Goal: Task Accomplishment & Management: Use online tool/utility

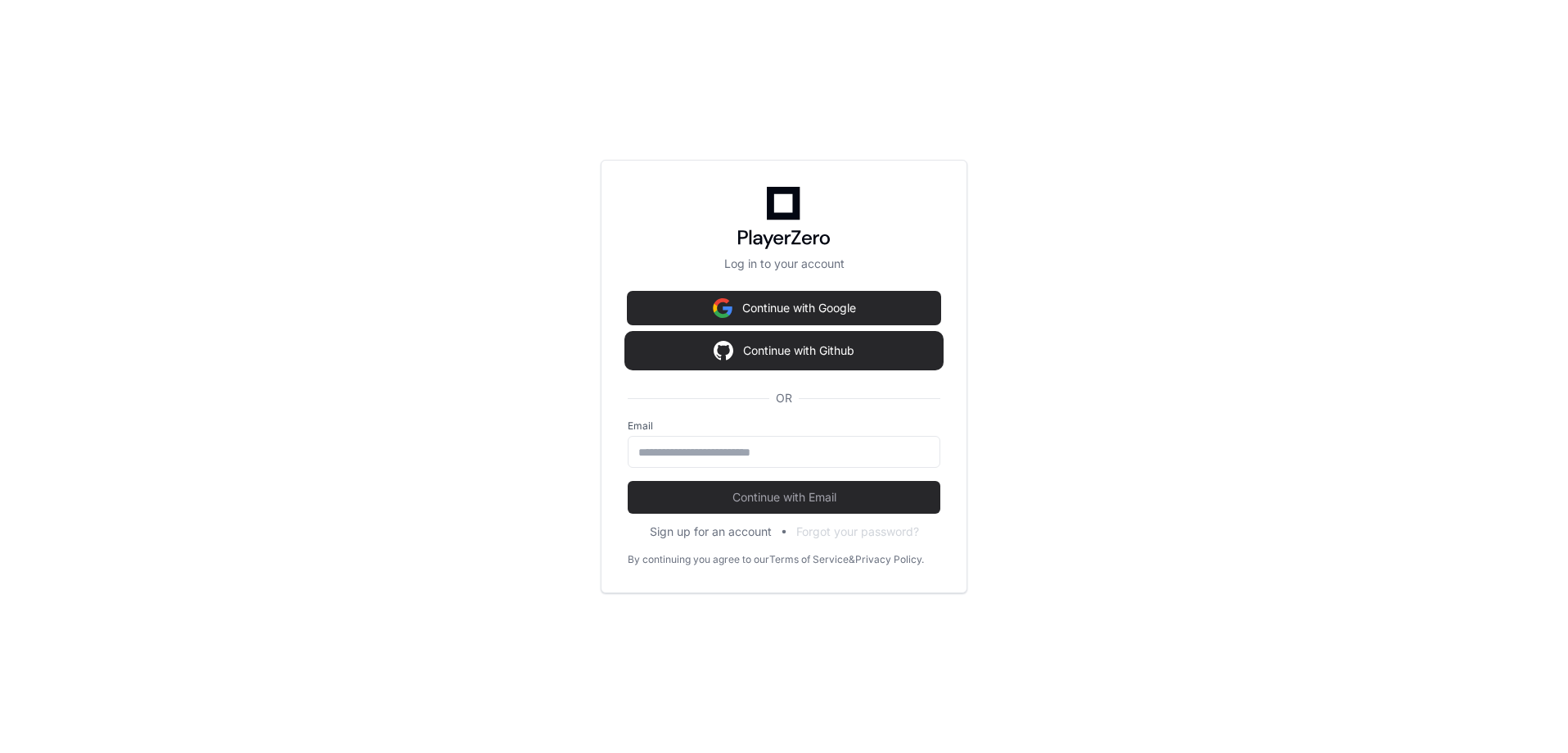
click at [798, 353] on button "Continue with Github" at bounding box center [784, 350] width 313 height 33
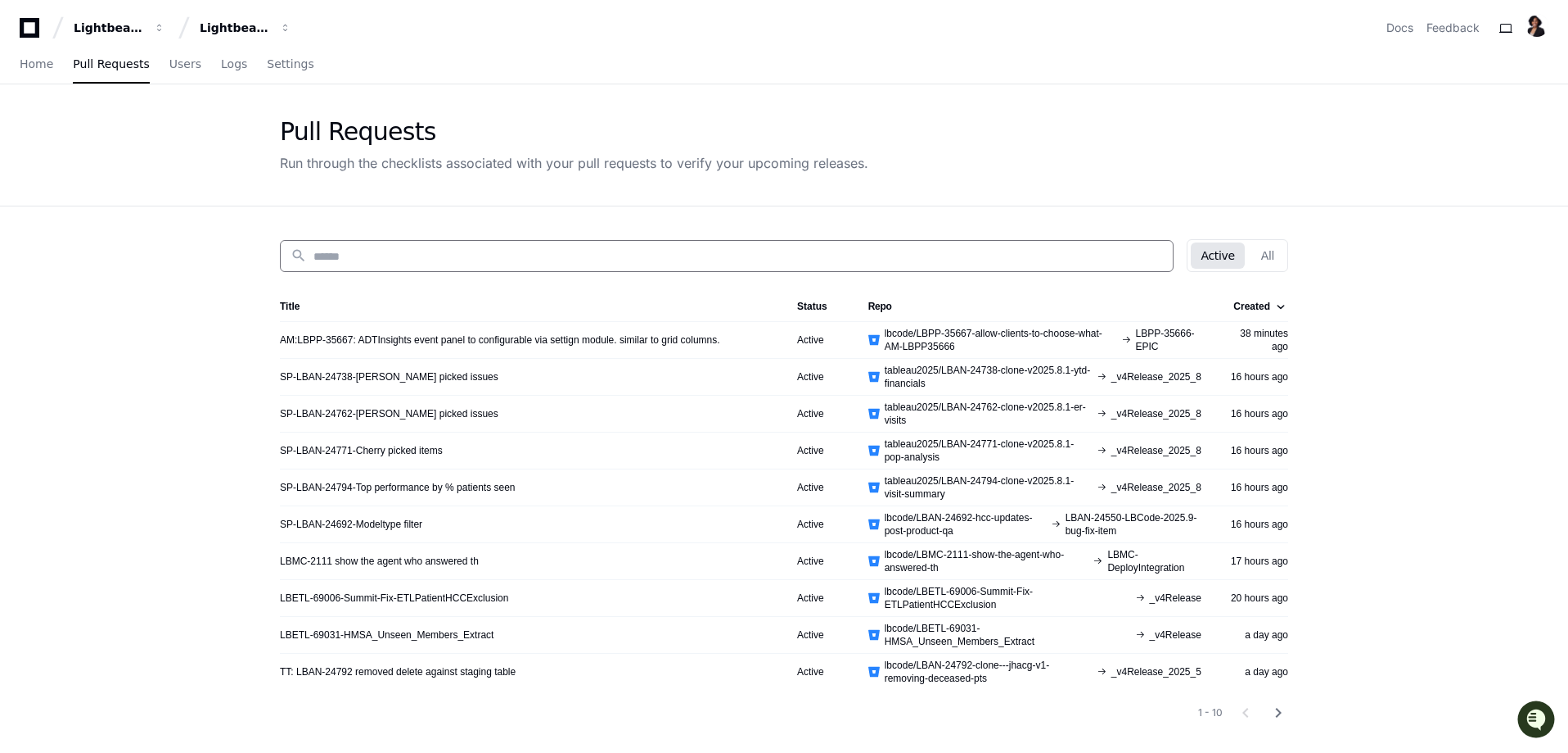
click at [396, 252] on input at bounding box center [738, 256] width 850 height 16
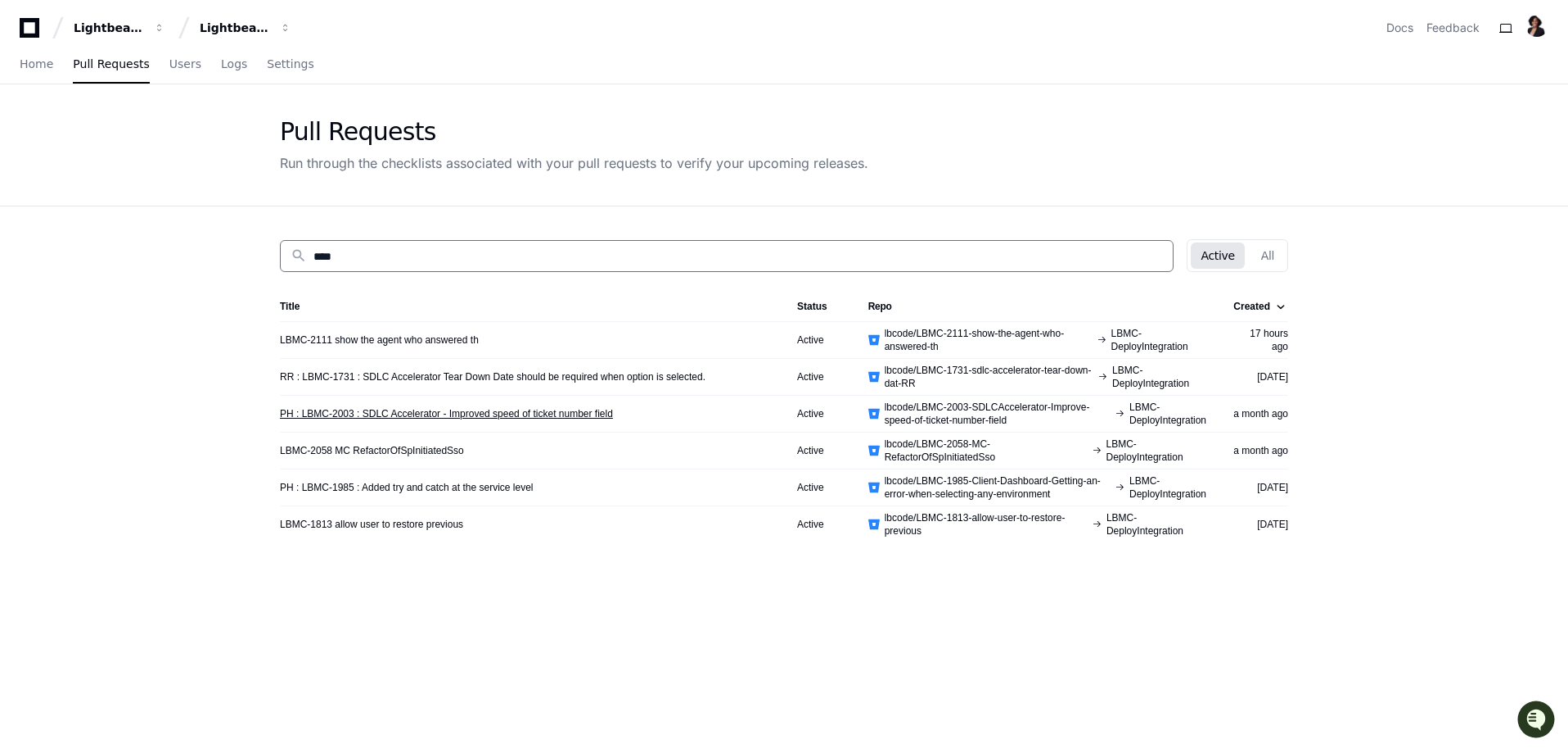
type input "****"
click at [453, 415] on link "PH : LBMC-2003 : SDLC Accelerator - Improved speed of ticket number field" at bounding box center [446, 413] width 333 height 13
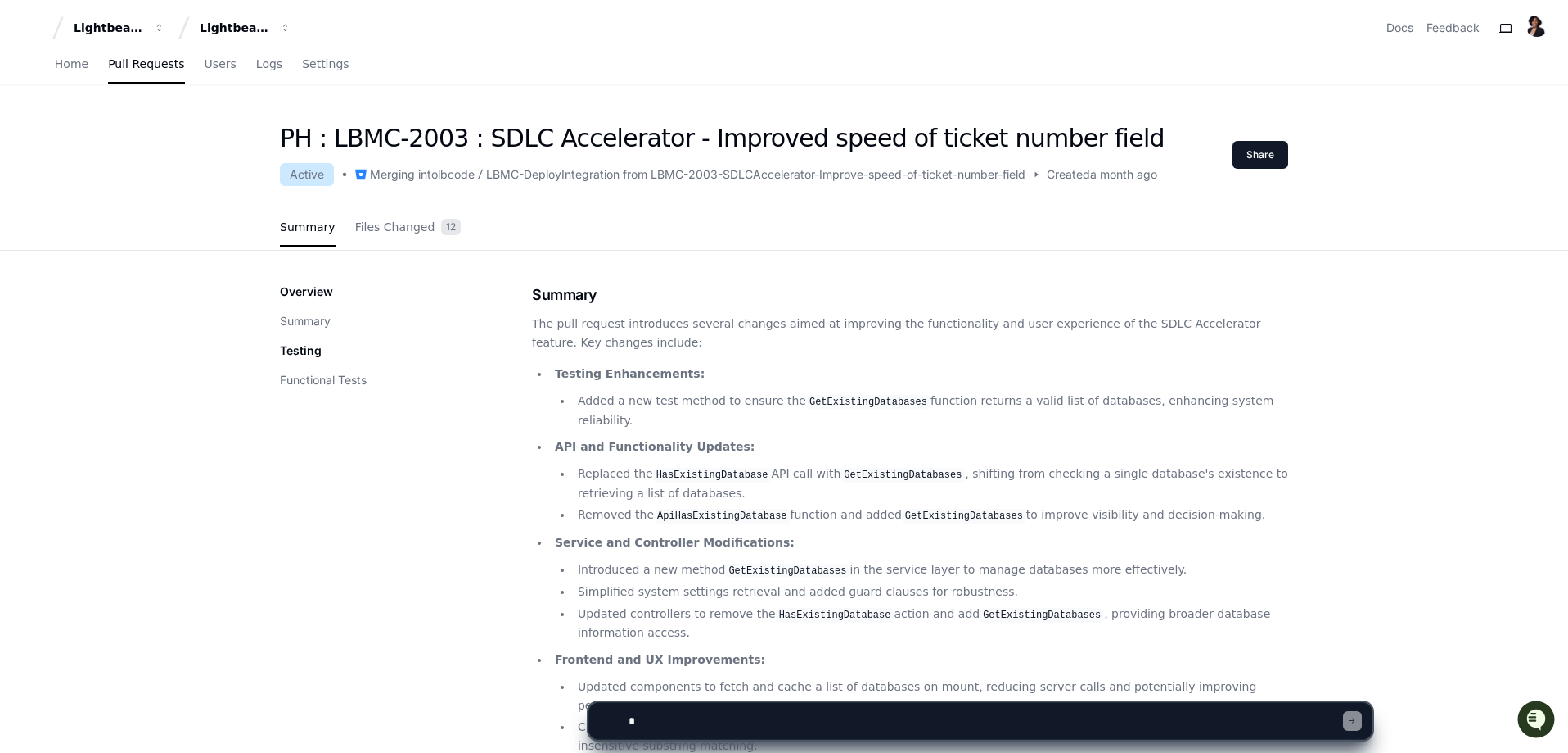
scroll to position [164, 0]
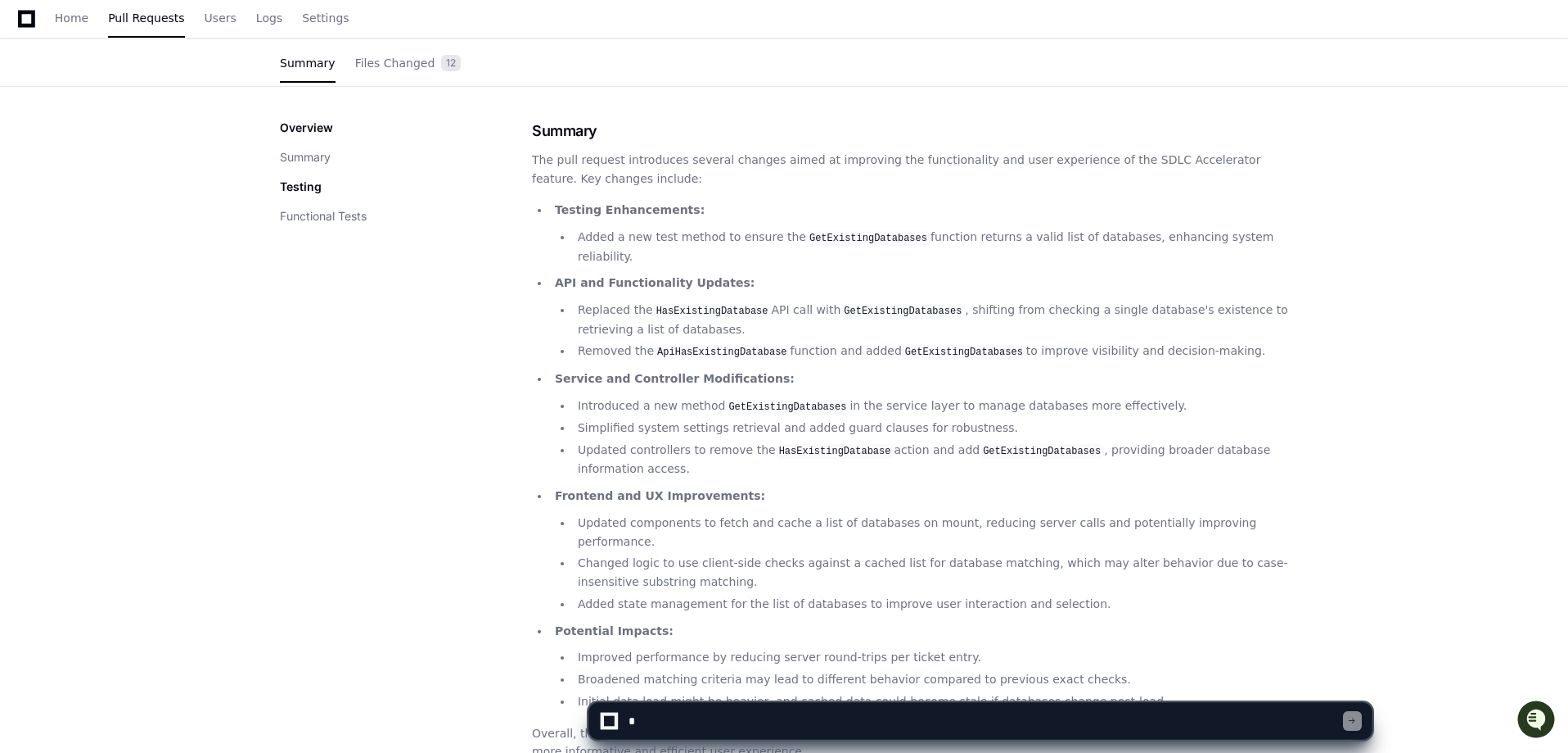
click at [741, 718] on textarea at bounding box center [984, 720] width 718 height 36
type textarea "**********"
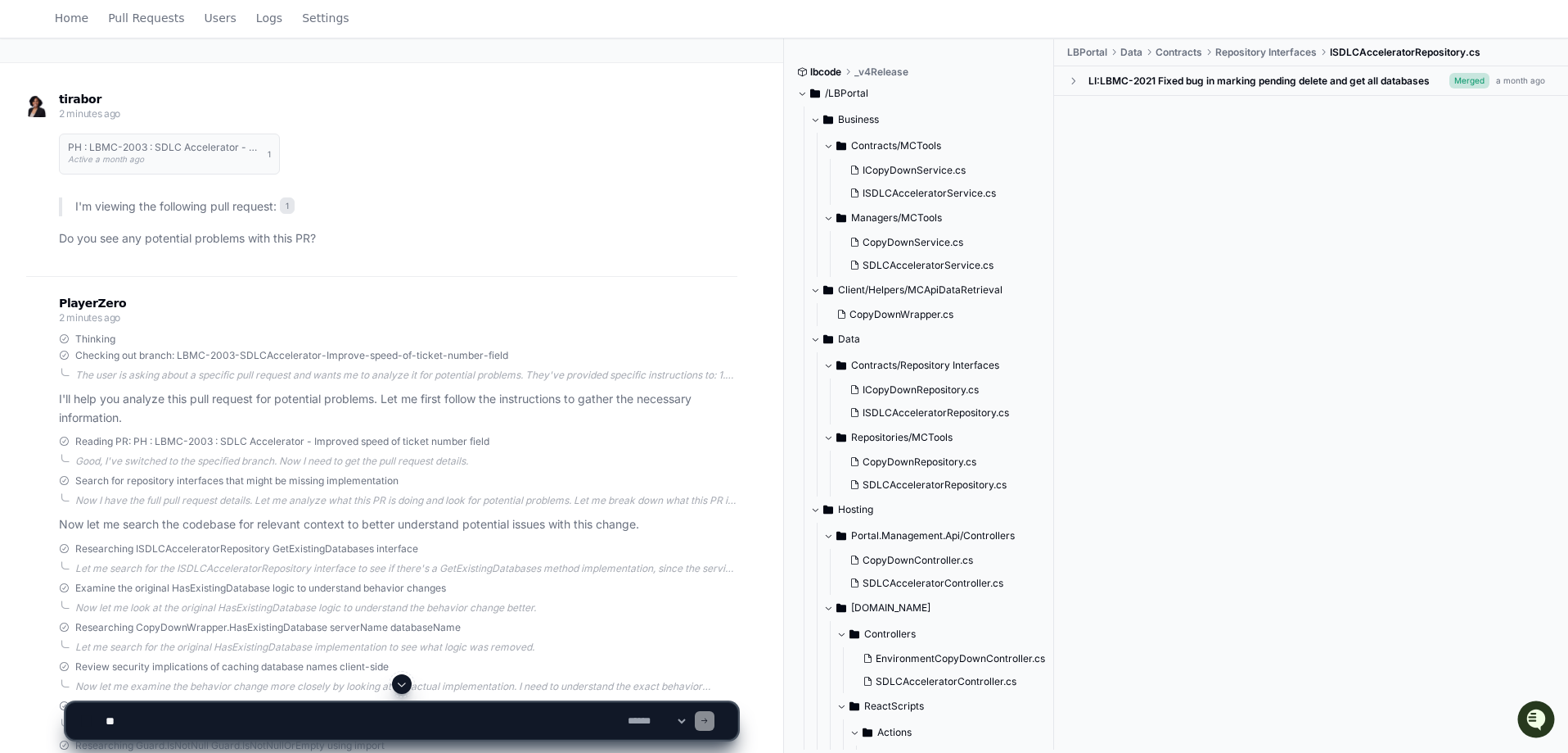
scroll to position [520, 0]
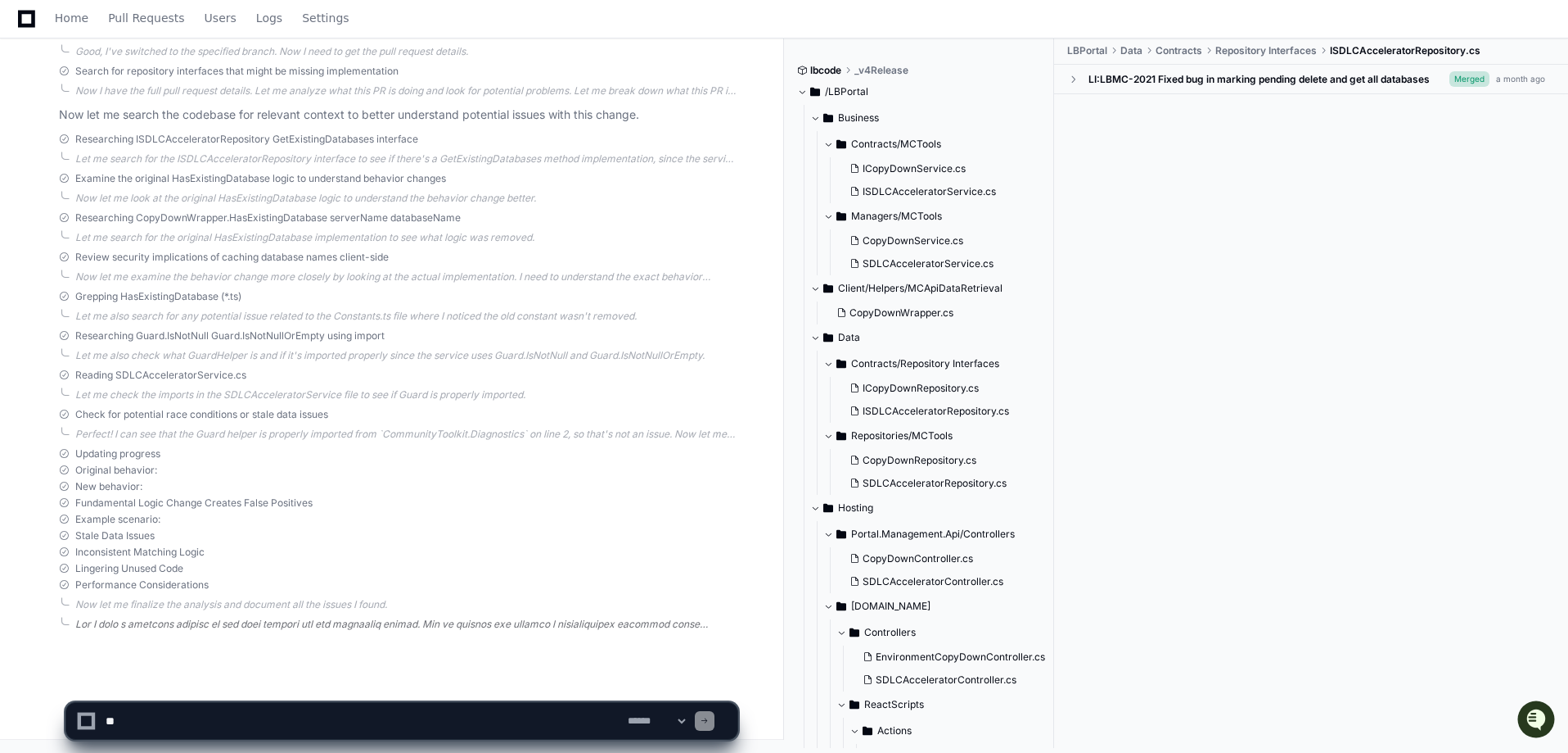
click at [373, 625] on div at bounding box center [406, 624] width 662 height 13
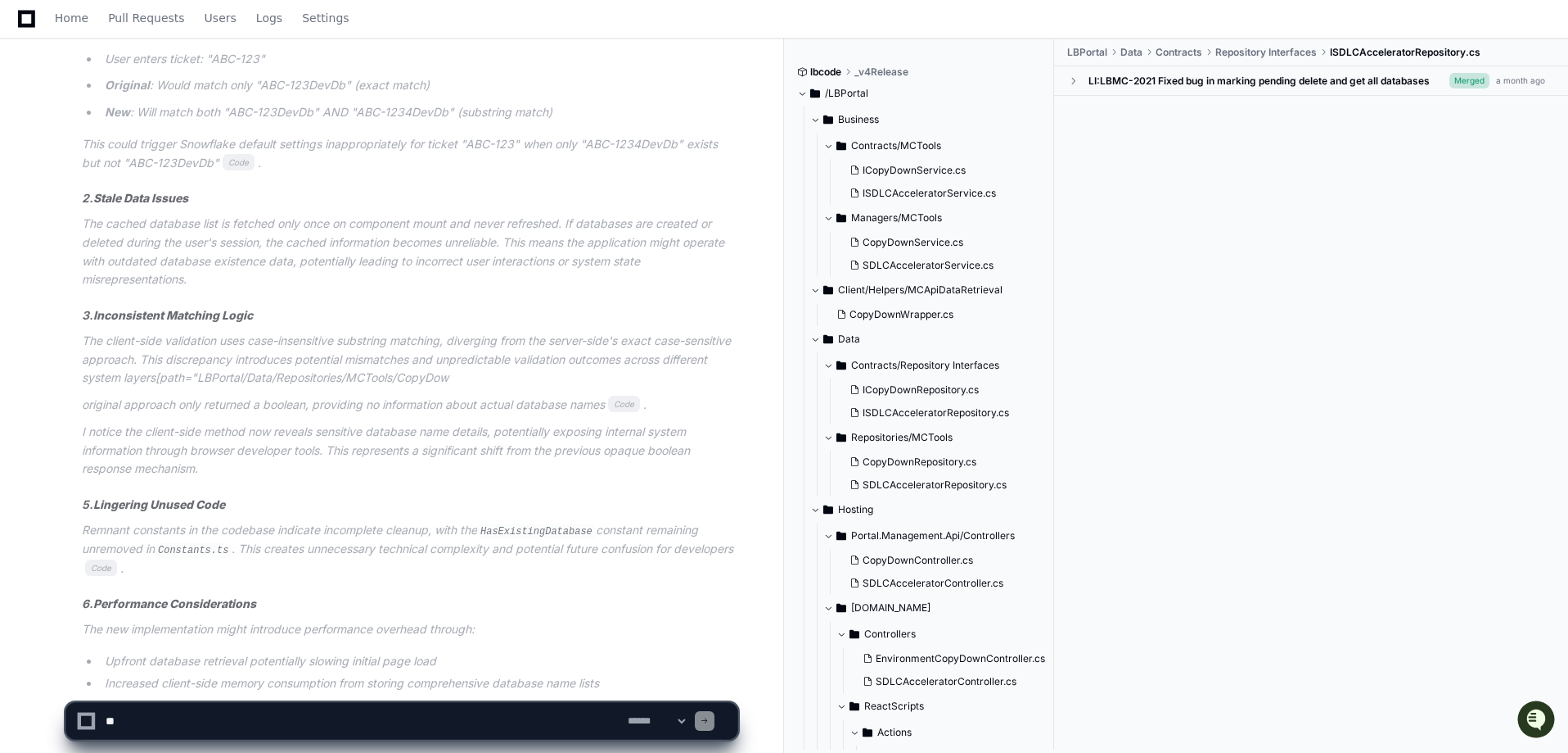
scroll to position [1890, 0]
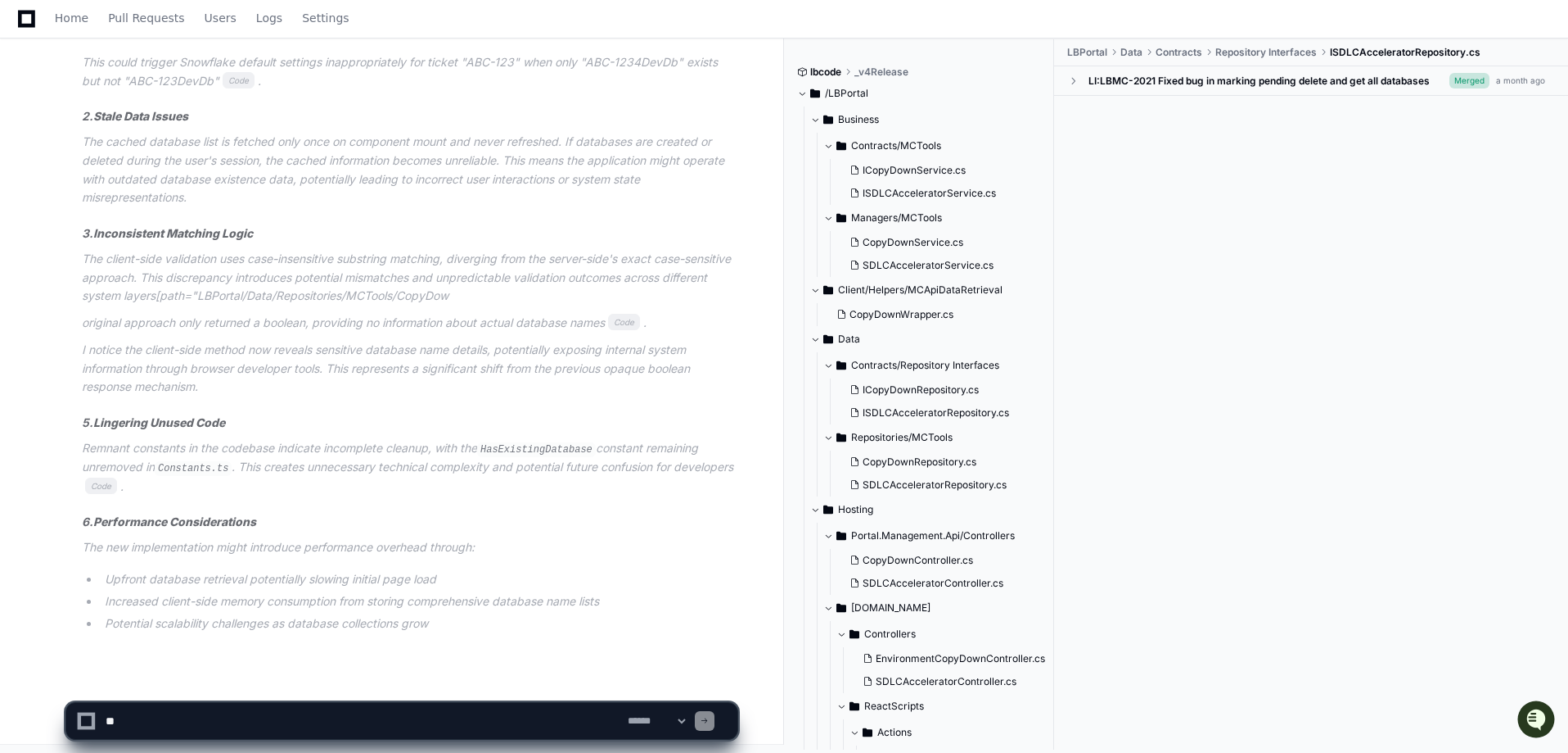
click at [530, 447] on code "HasExistingDatabase" at bounding box center [537, 449] width 119 height 15
click at [529, 447] on code "HasExistingDatabase" at bounding box center [537, 449] width 119 height 15
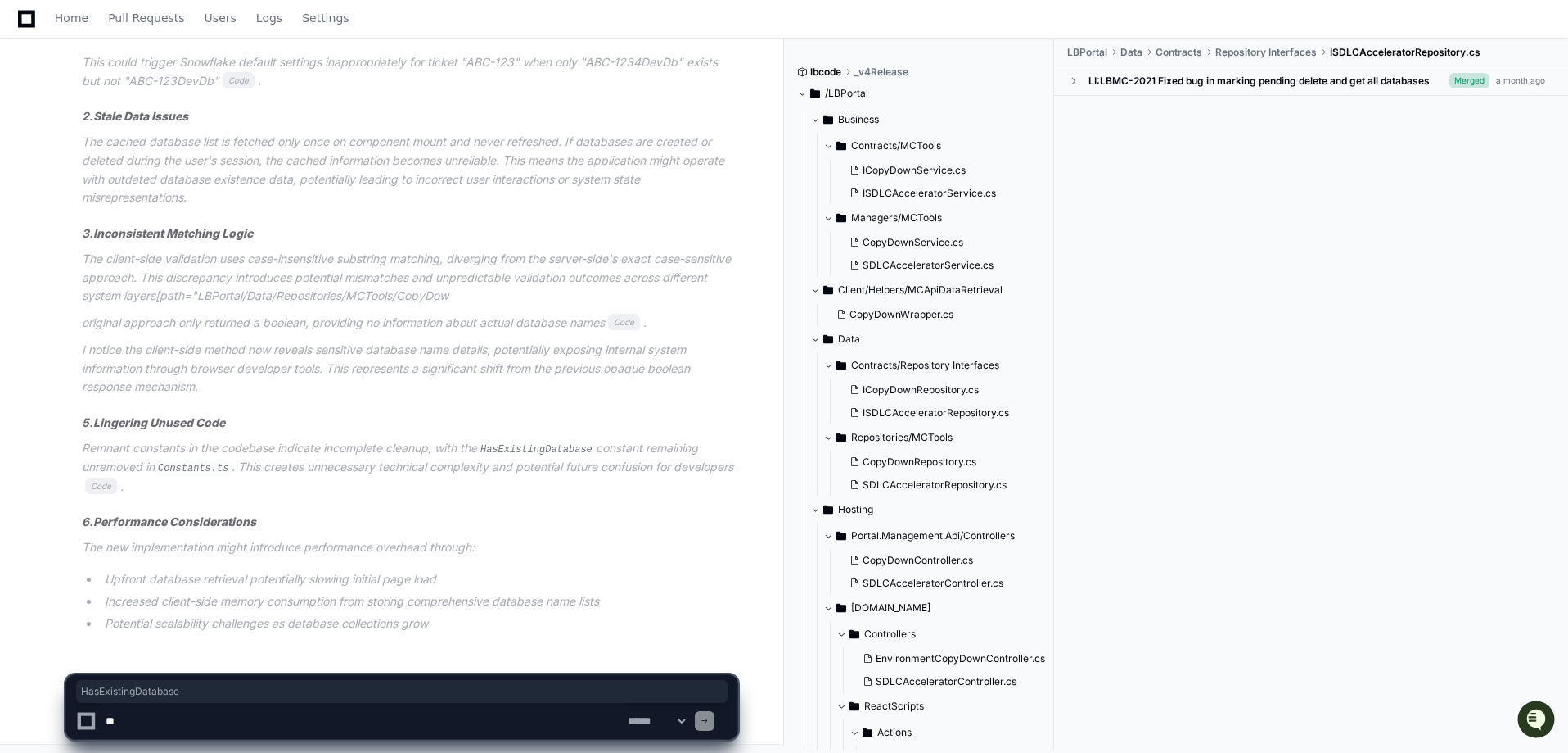
copy p "HasExistingDatabase"
click at [525, 516] on h3 "6. Performance Considerations" at bounding box center [409, 522] width 655 height 16
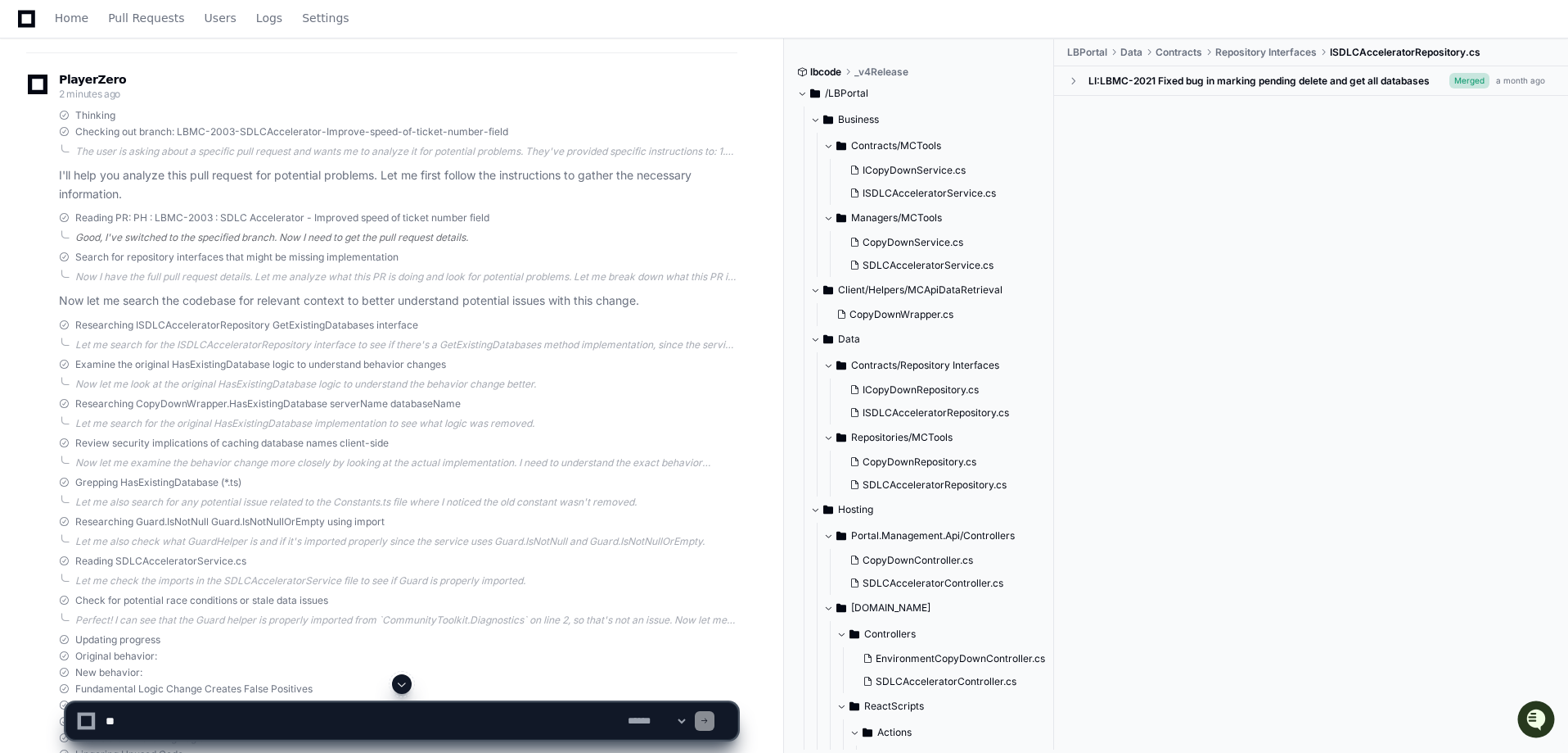
scroll to position [0, 0]
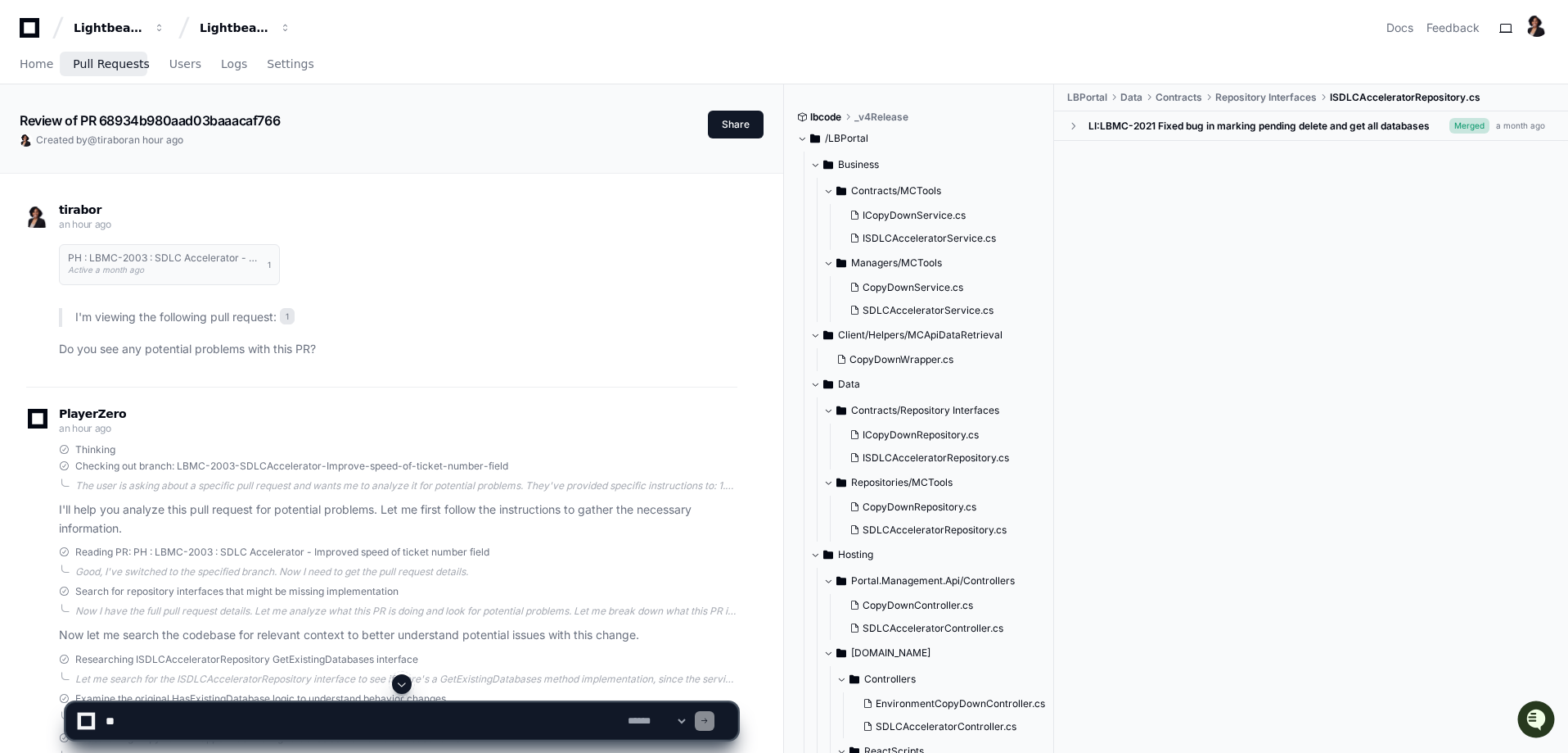
click at [93, 65] on span "Pull Requests" at bounding box center [111, 64] width 76 height 10
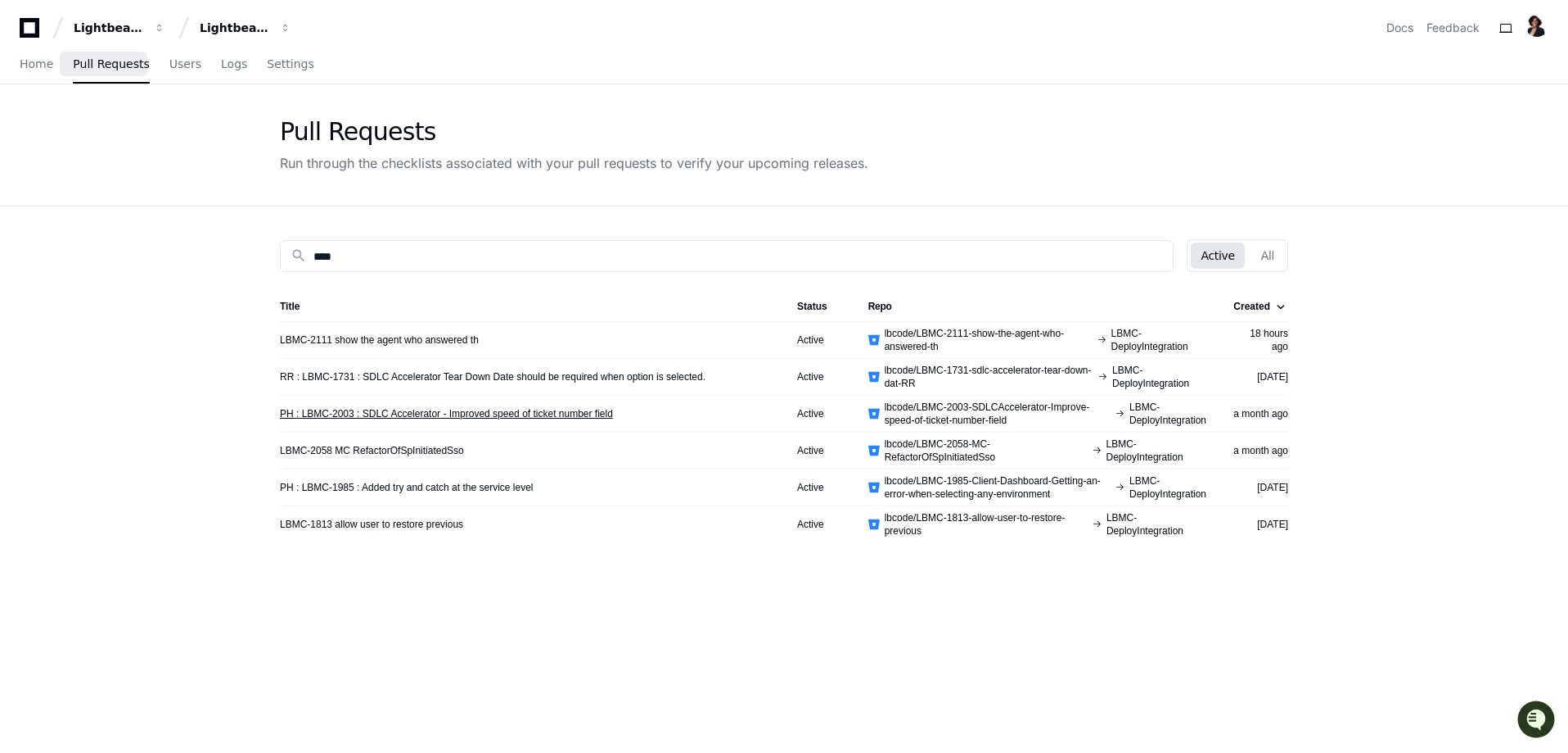
click at [506, 415] on link "PH : LBMC-2003 : SDLC Accelerator - Improved speed of ticket number field" at bounding box center [446, 413] width 333 height 13
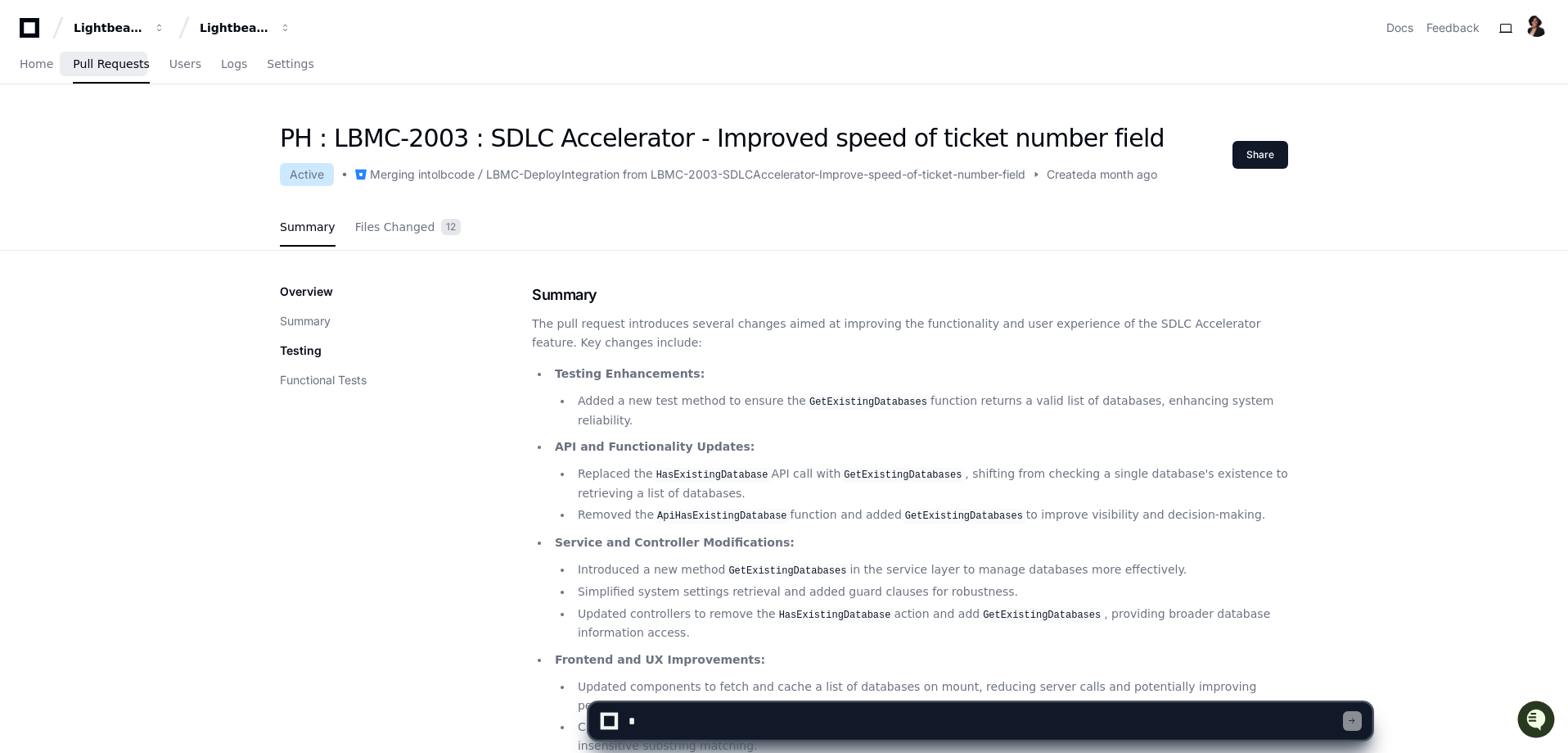
click at [709, 715] on textarea at bounding box center [984, 720] width 718 height 36
type textarea "**********"
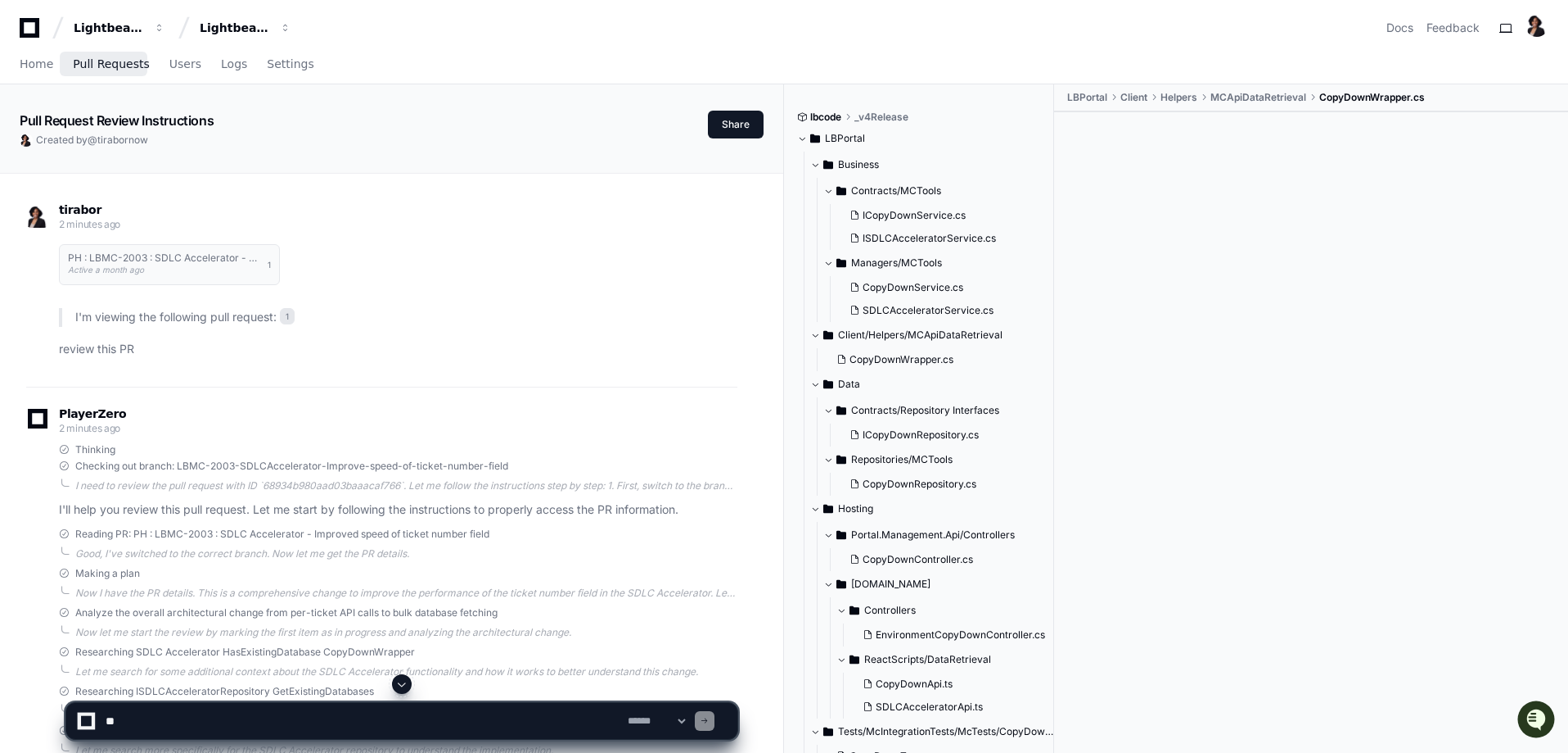
click at [112, 65] on span "Pull Requests" at bounding box center [111, 64] width 76 height 10
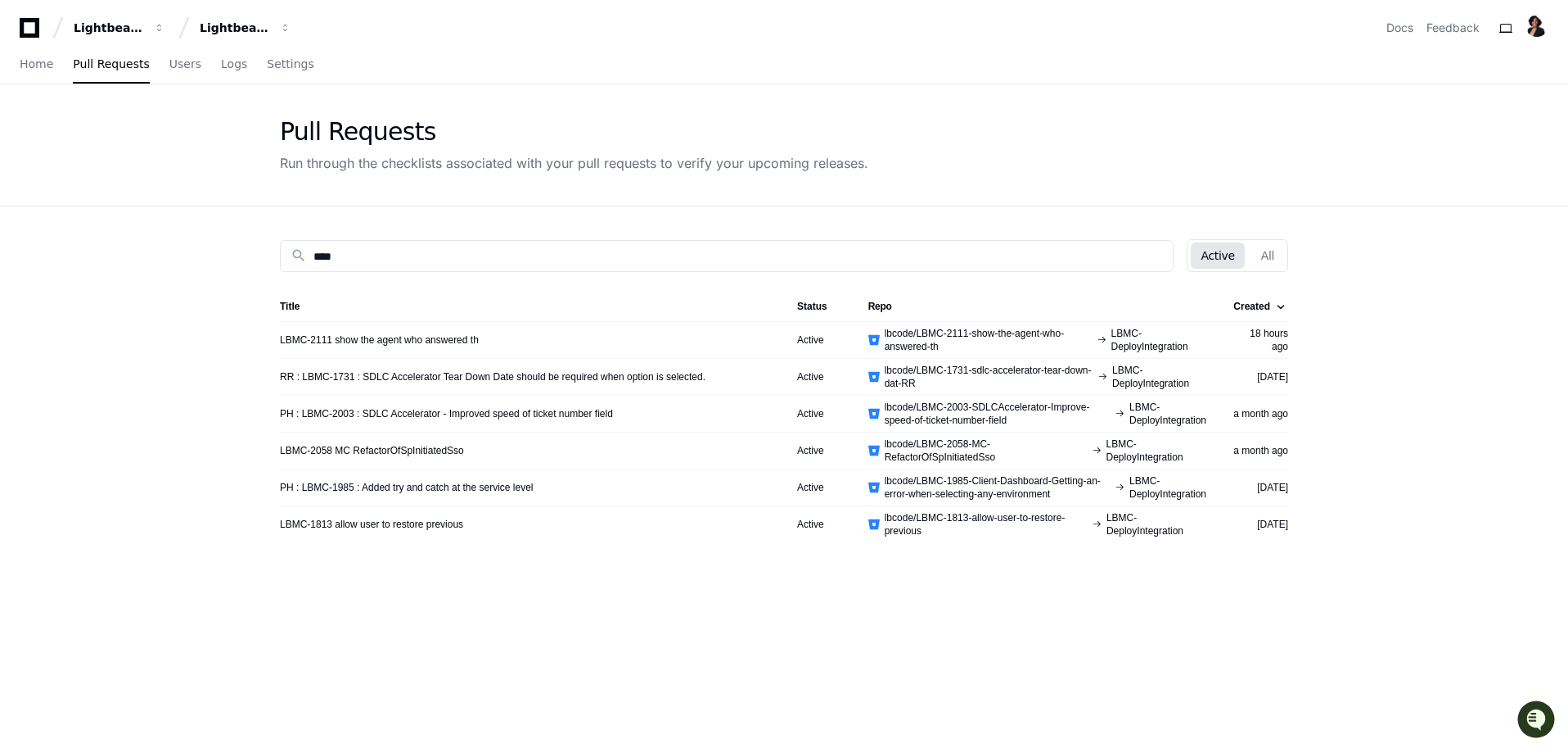
click at [418, 625] on div "search **** Active All Title Status Repo Created LBMC-2111 show the agent who a…" at bounding box center [784, 583] width 1047 height 753
click at [206, 403] on app-pull-request-list-page "Pull Requests Run through the checklists associated with your pull requests to …" at bounding box center [784, 521] width 1568 height 874
click at [483, 415] on link "PH : LBMC-2003 : SDLC Accelerator - Improved speed of ticket number field" at bounding box center [446, 413] width 333 height 13
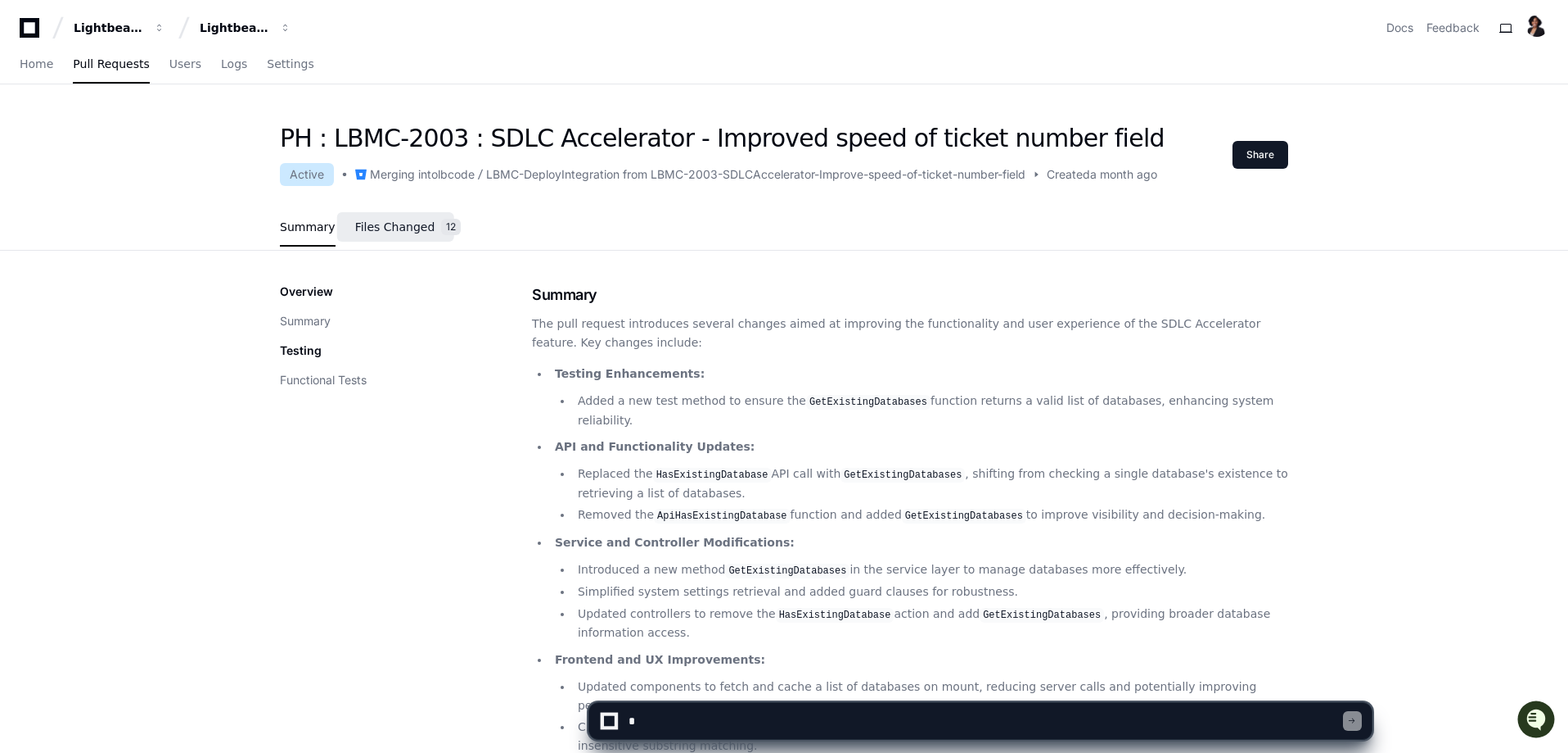
click at [372, 226] on span "Files Changed" at bounding box center [395, 227] width 81 height 10
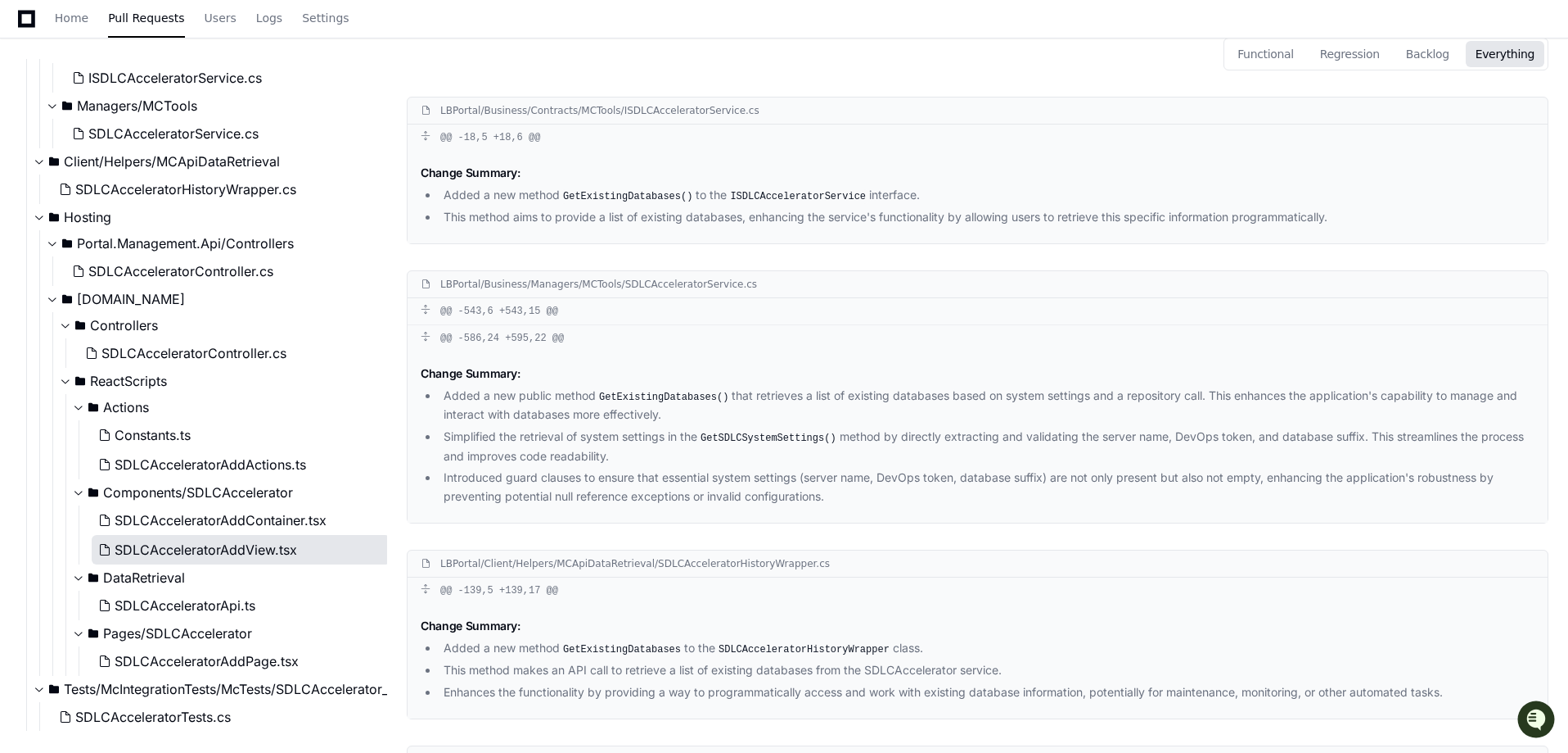
scroll to position [409, 0]
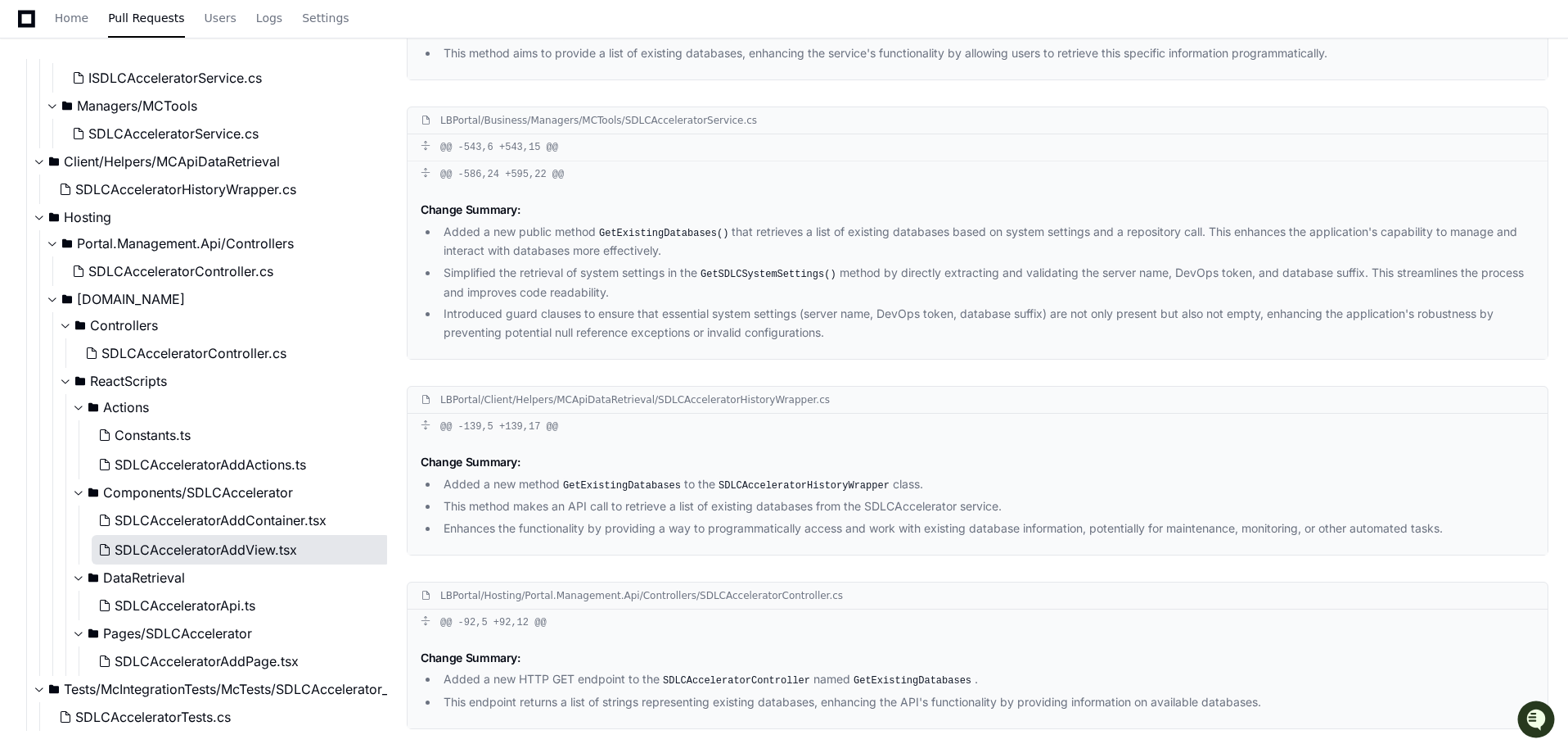
click at [254, 552] on span "SDLCAcceleratorAddView.tsx" at bounding box center [205, 549] width 182 height 19
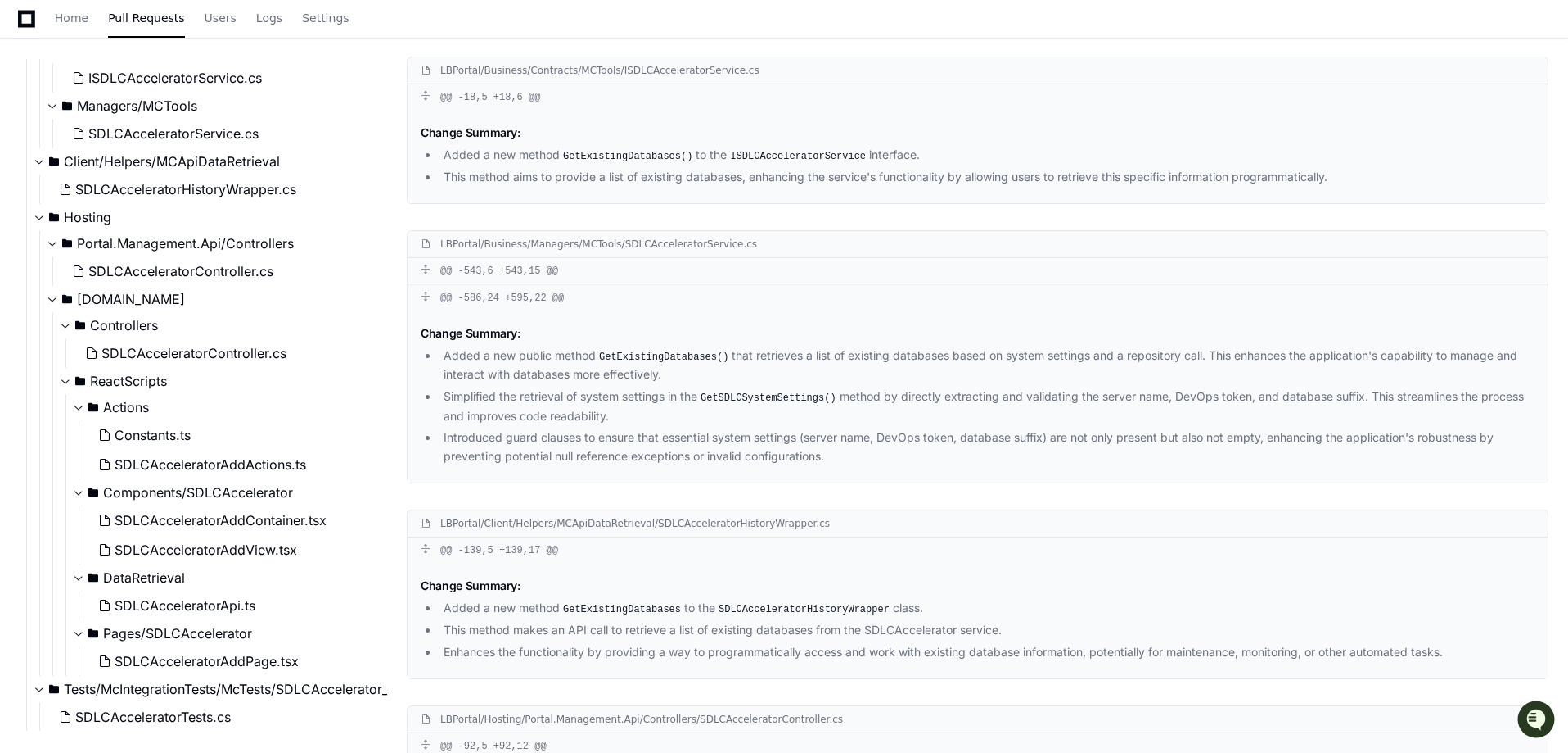
scroll to position [40, 0]
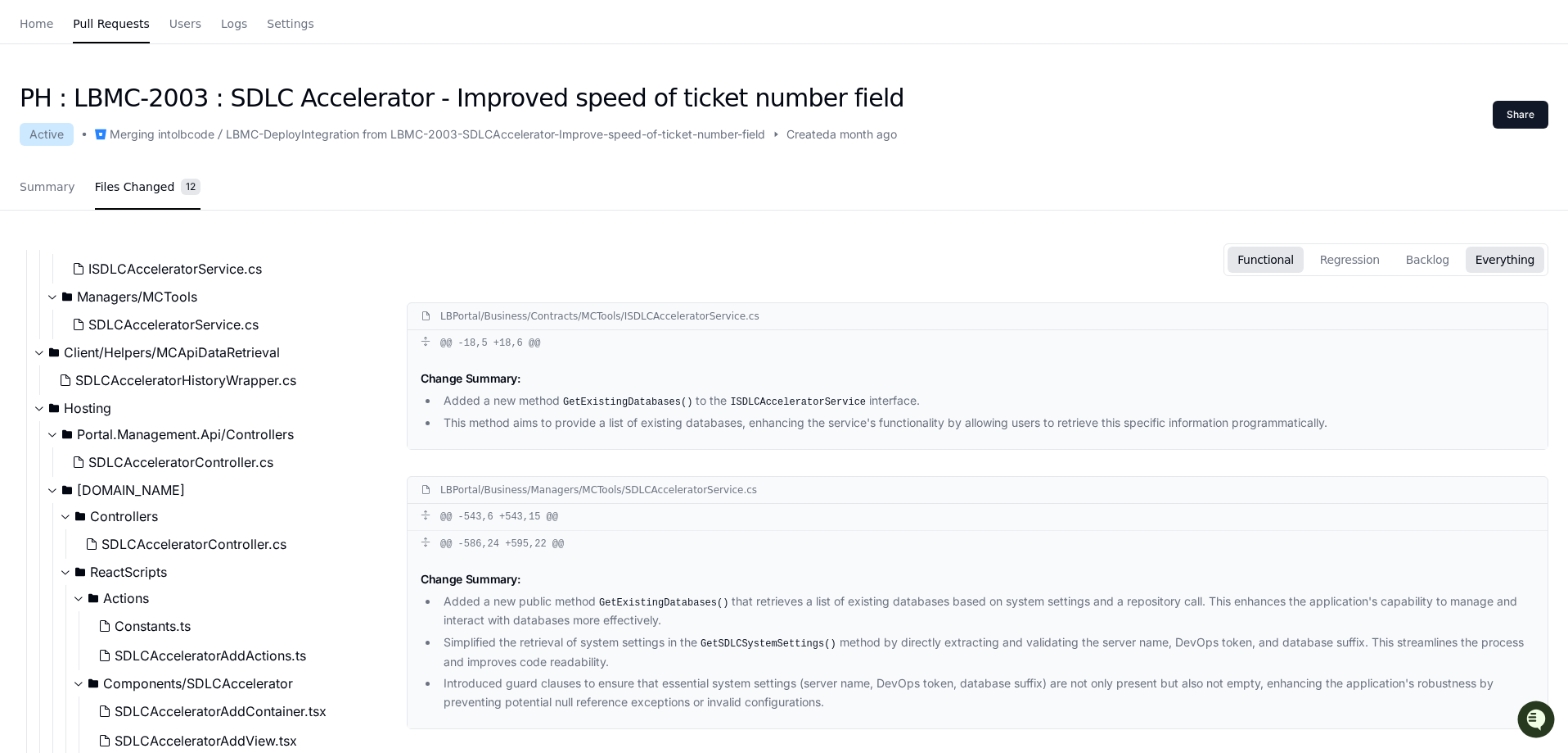
click at [1272, 261] on button "Functional" at bounding box center [1266, 260] width 76 height 27
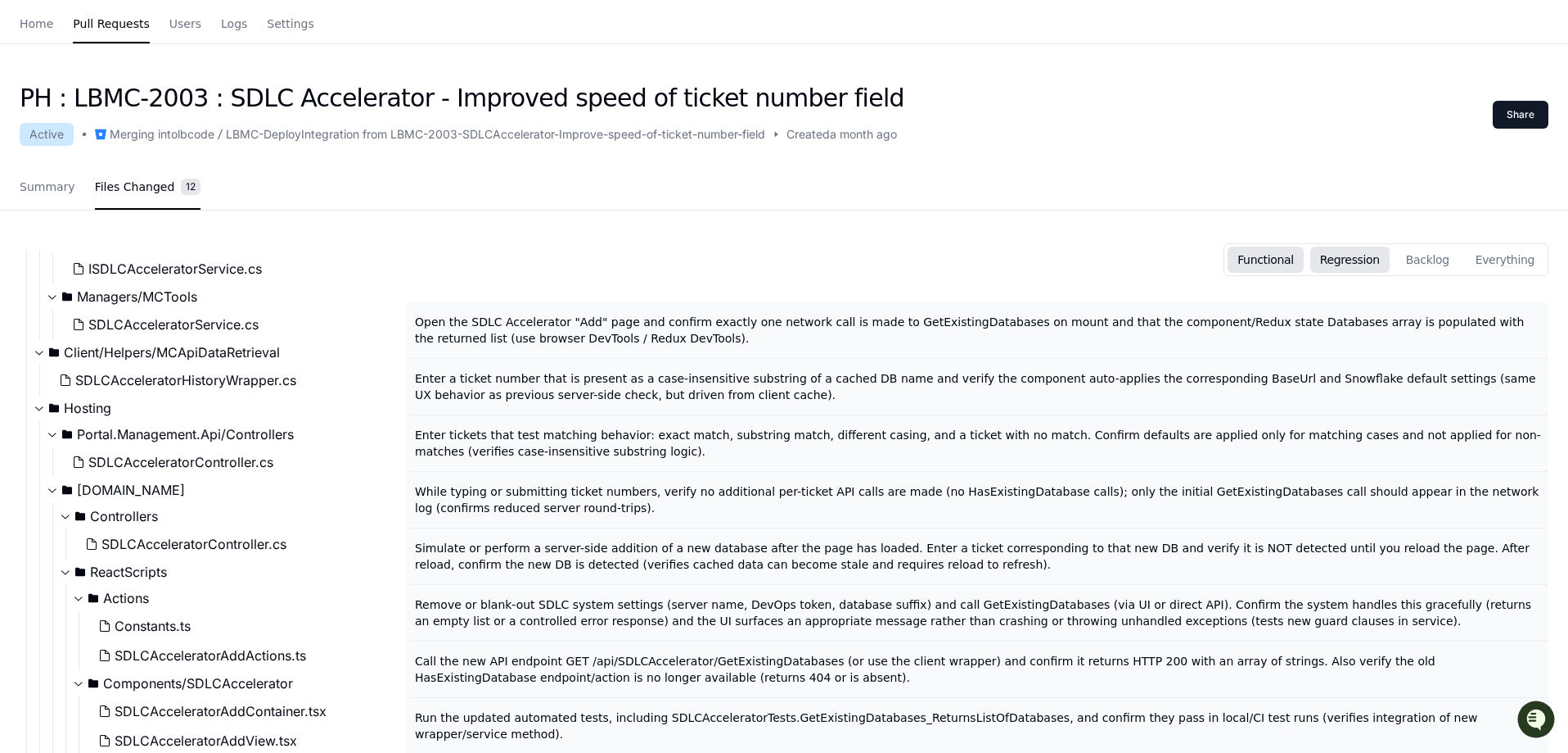
click at [1386, 262] on button "Regression" at bounding box center [1350, 260] width 80 height 27
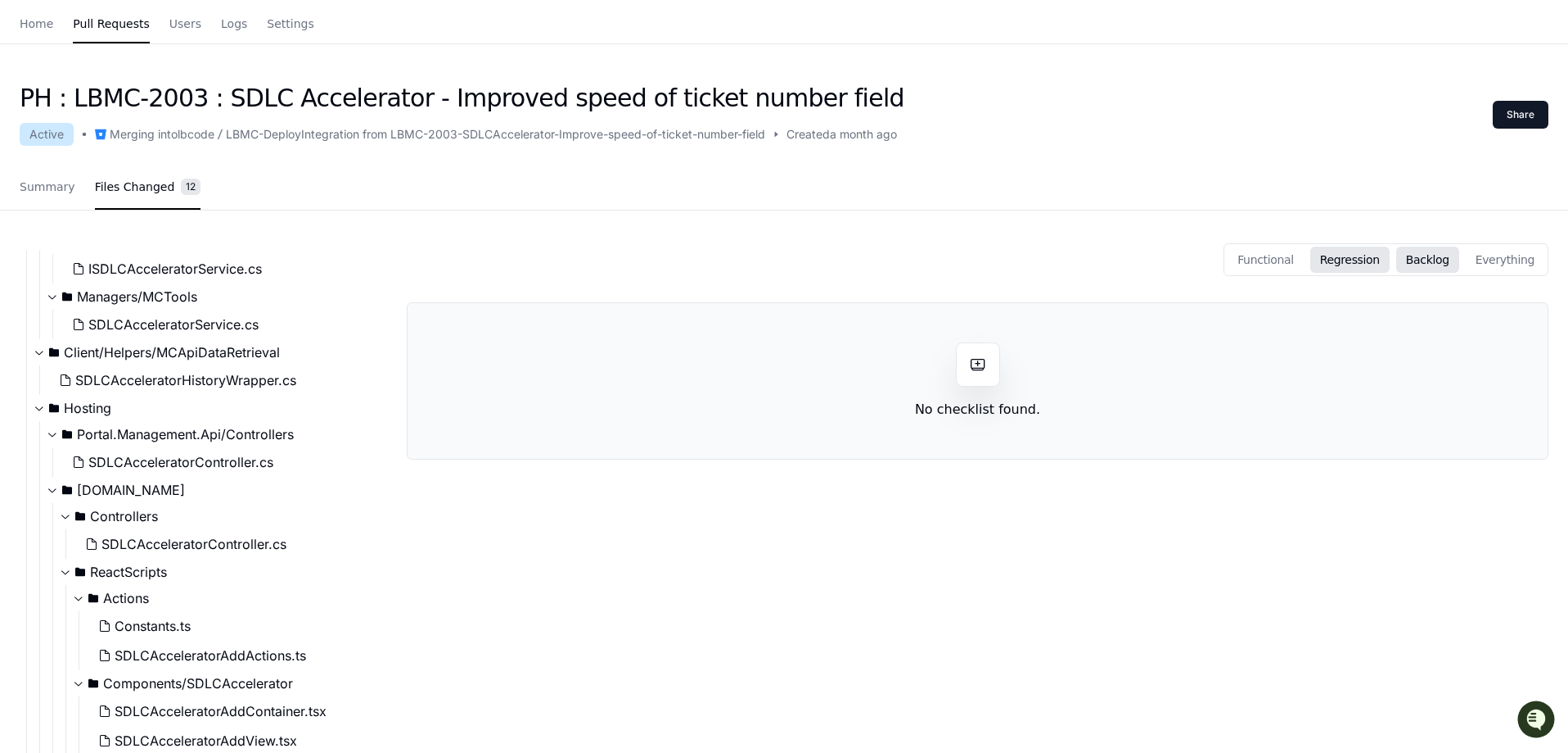
click at [1443, 256] on button "Backlog" at bounding box center [1427, 260] width 63 height 27
click at [1502, 259] on button "Everything" at bounding box center [1505, 260] width 79 height 27
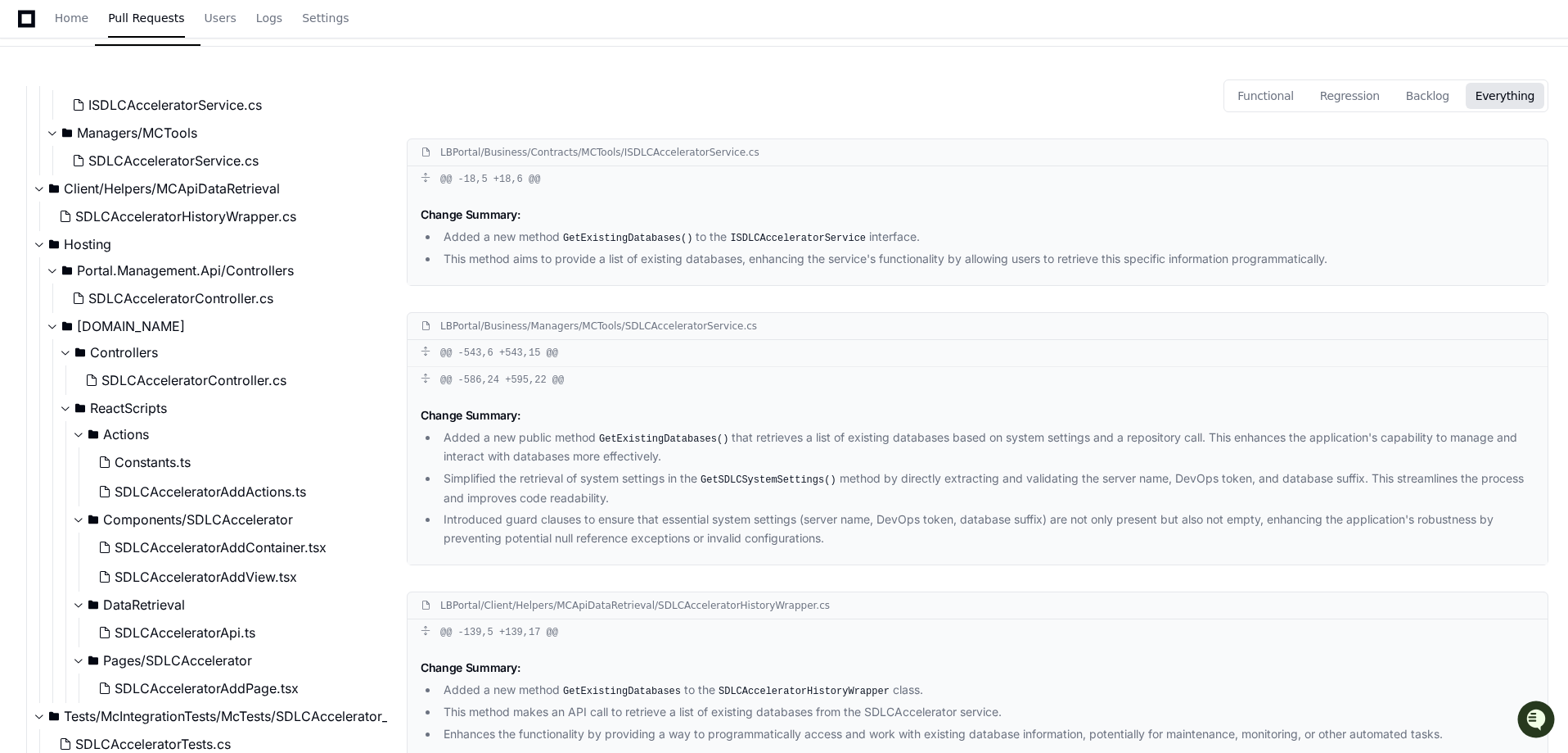
scroll to position [122, 0]
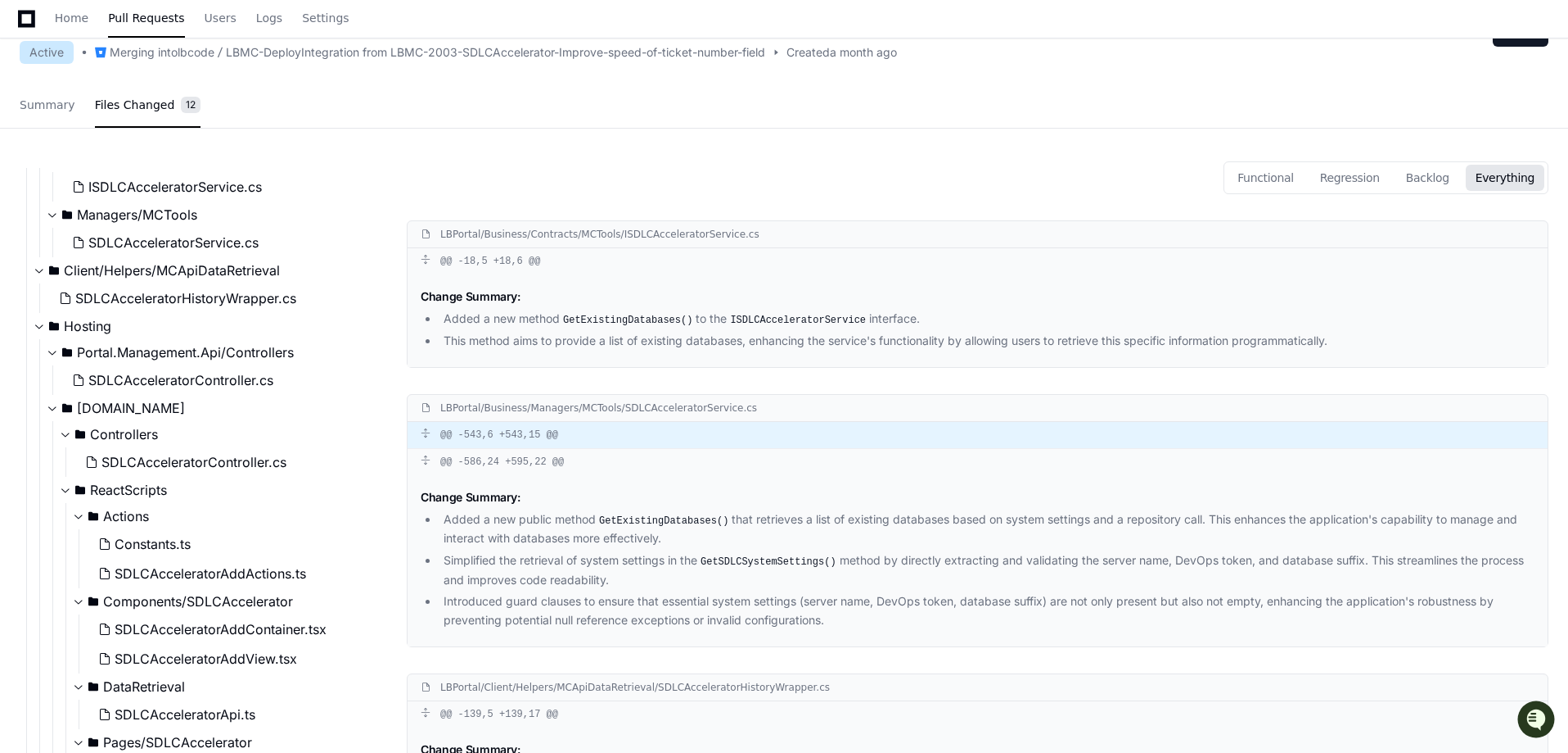
click at [513, 439] on div "@@ -543,6 +543,15 @@" at bounding box center [977, 435] width 1140 height 27
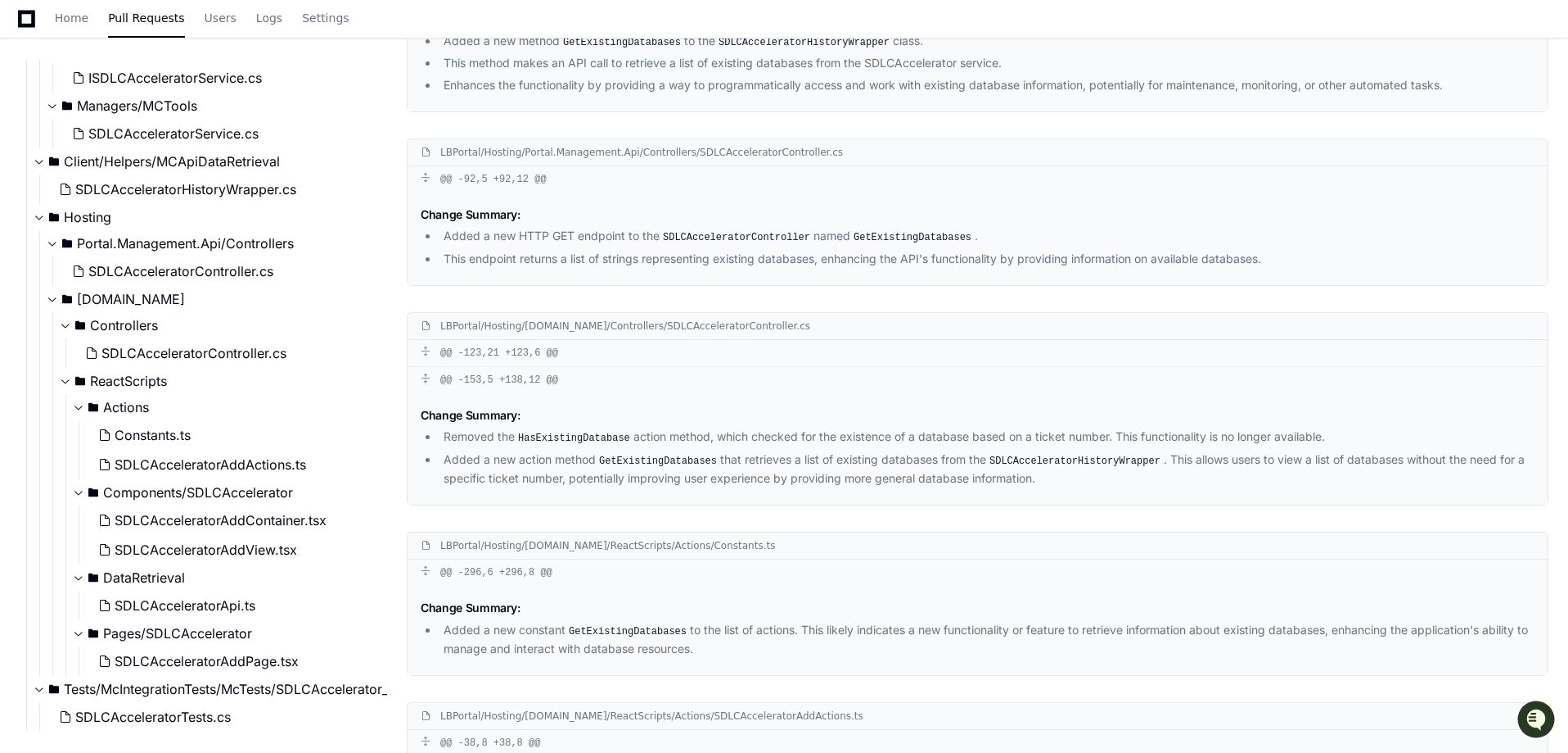
scroll to position [1269, 0]
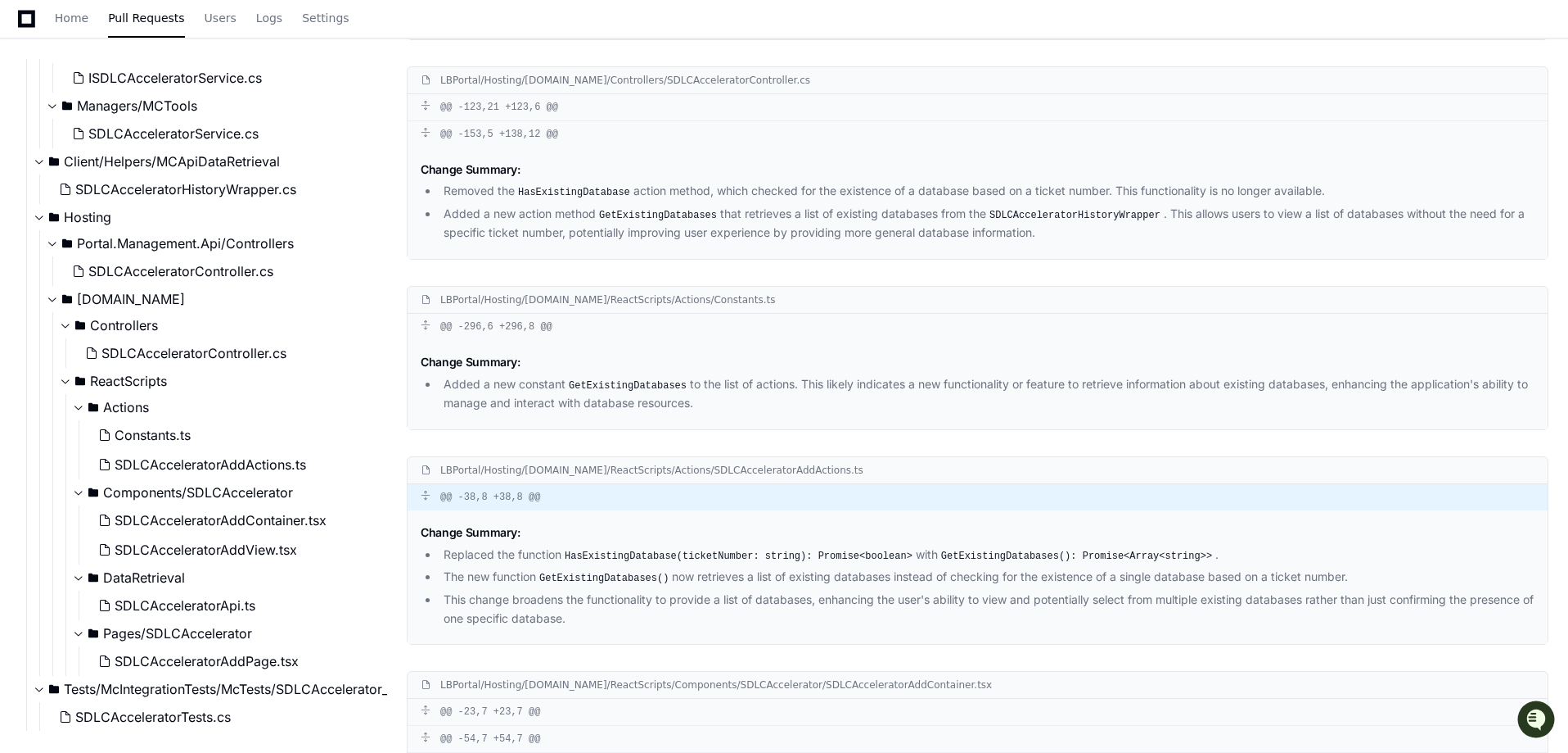
click at [472, 510] on div "@@ -38,8 +38,8 @@" at bounding box center [977, 497] width 1140 height 27
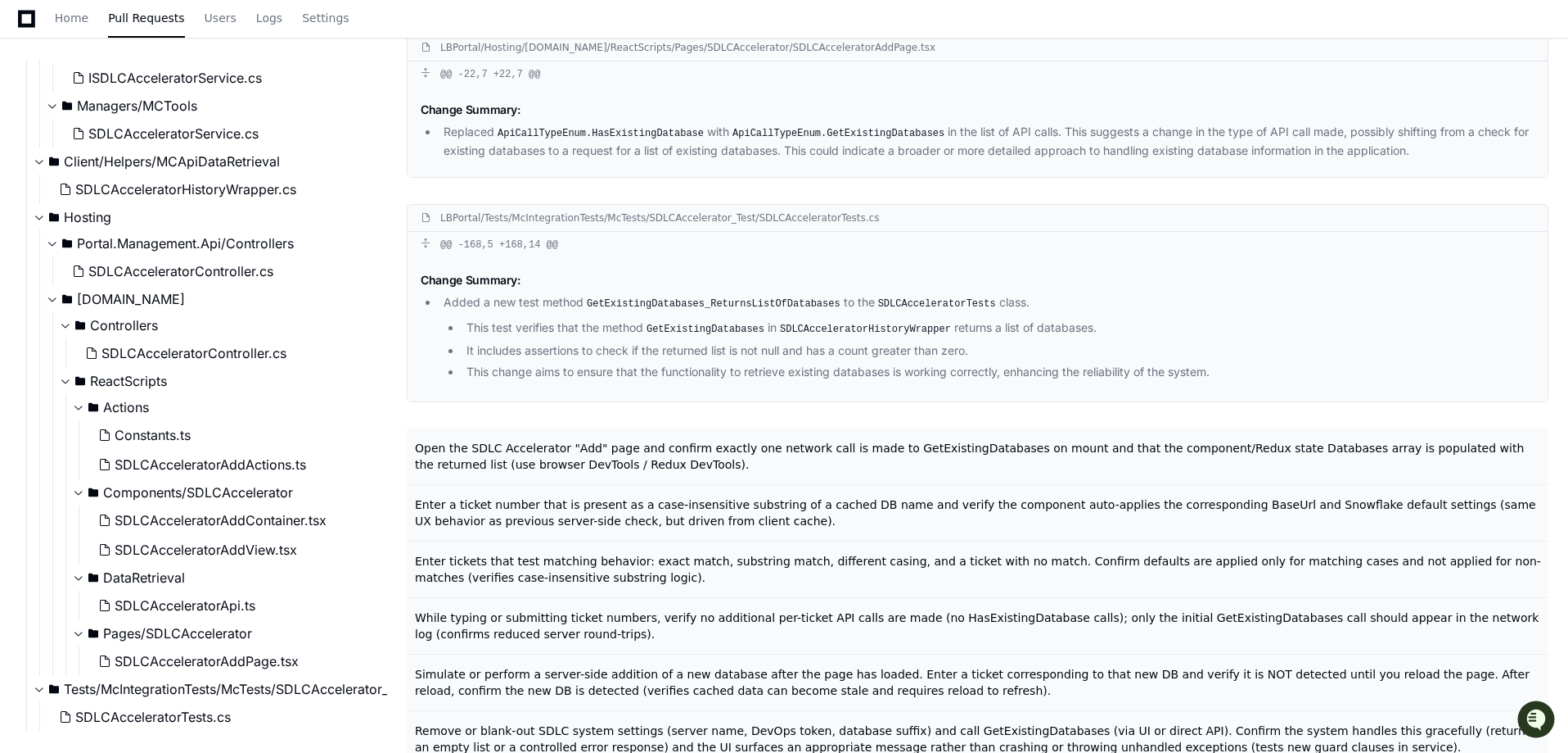
scroll to position [3070, 0]
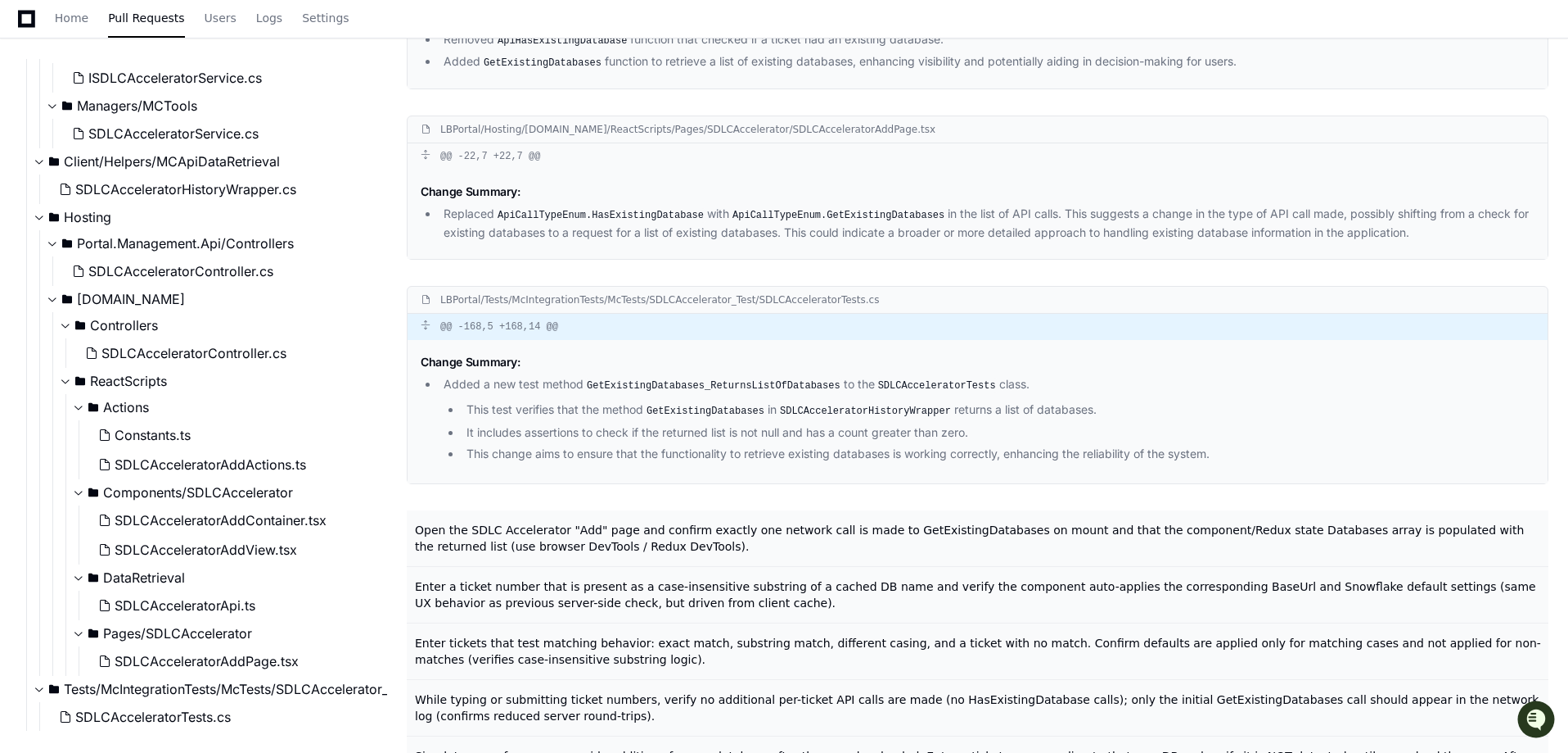
click at [496, 340] on div "@@ -168,5 +168,14 @@" at bounding box center [977, 327] width 1140 height 27
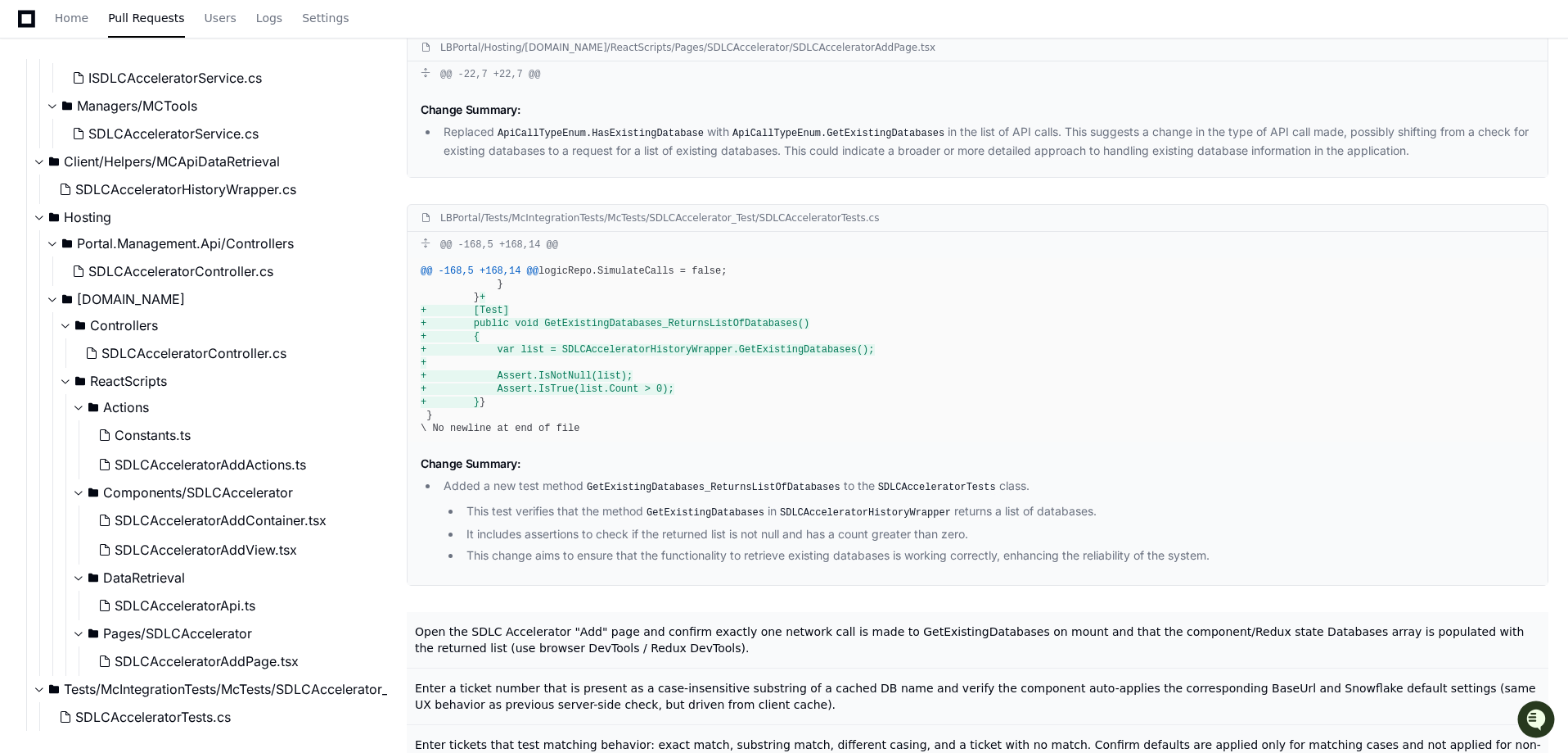
scroll to position [2988, 0]
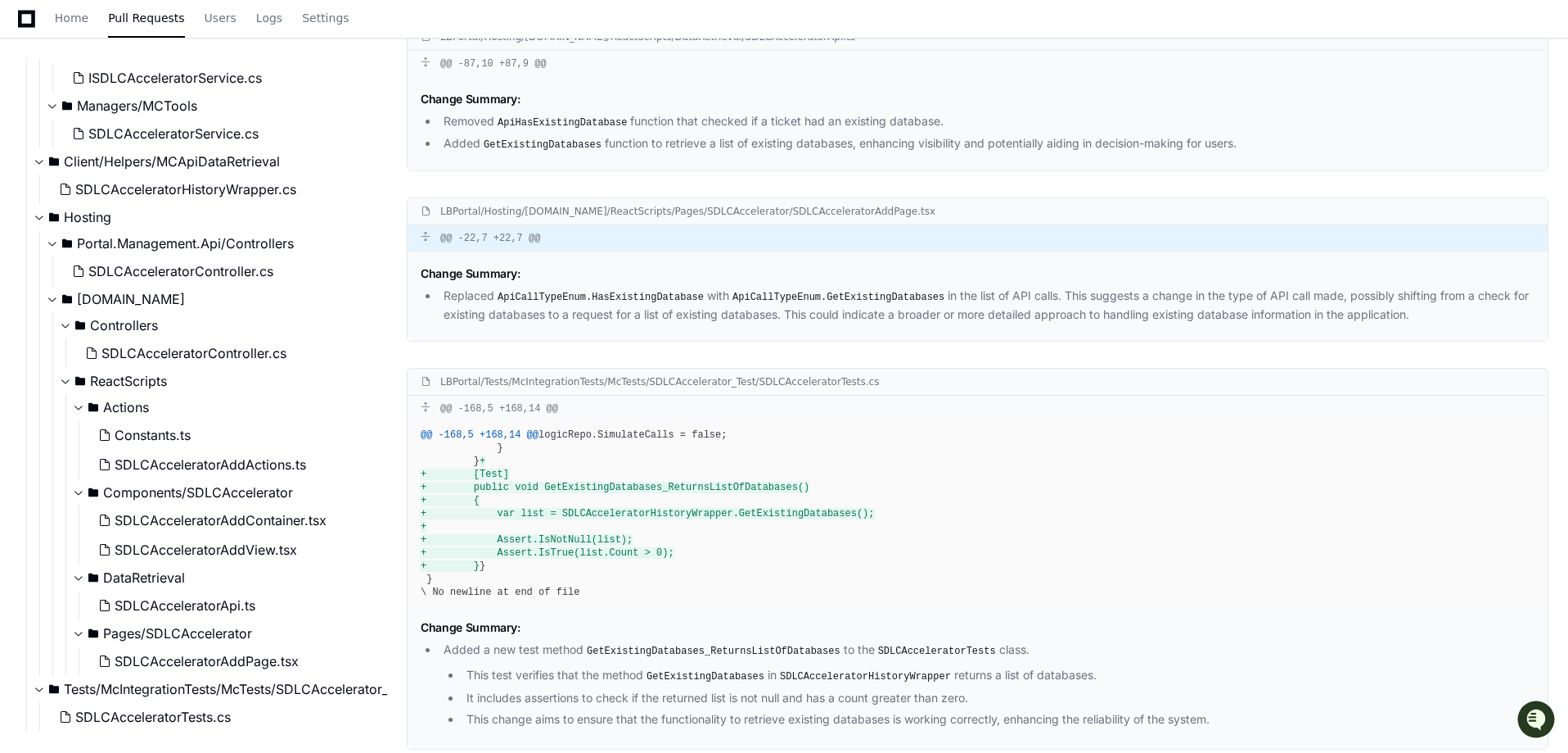
click at [514, 252] on div "@@ -22,7 +22,7 @@" at bounding box center [977, 238] width 1140 height 27
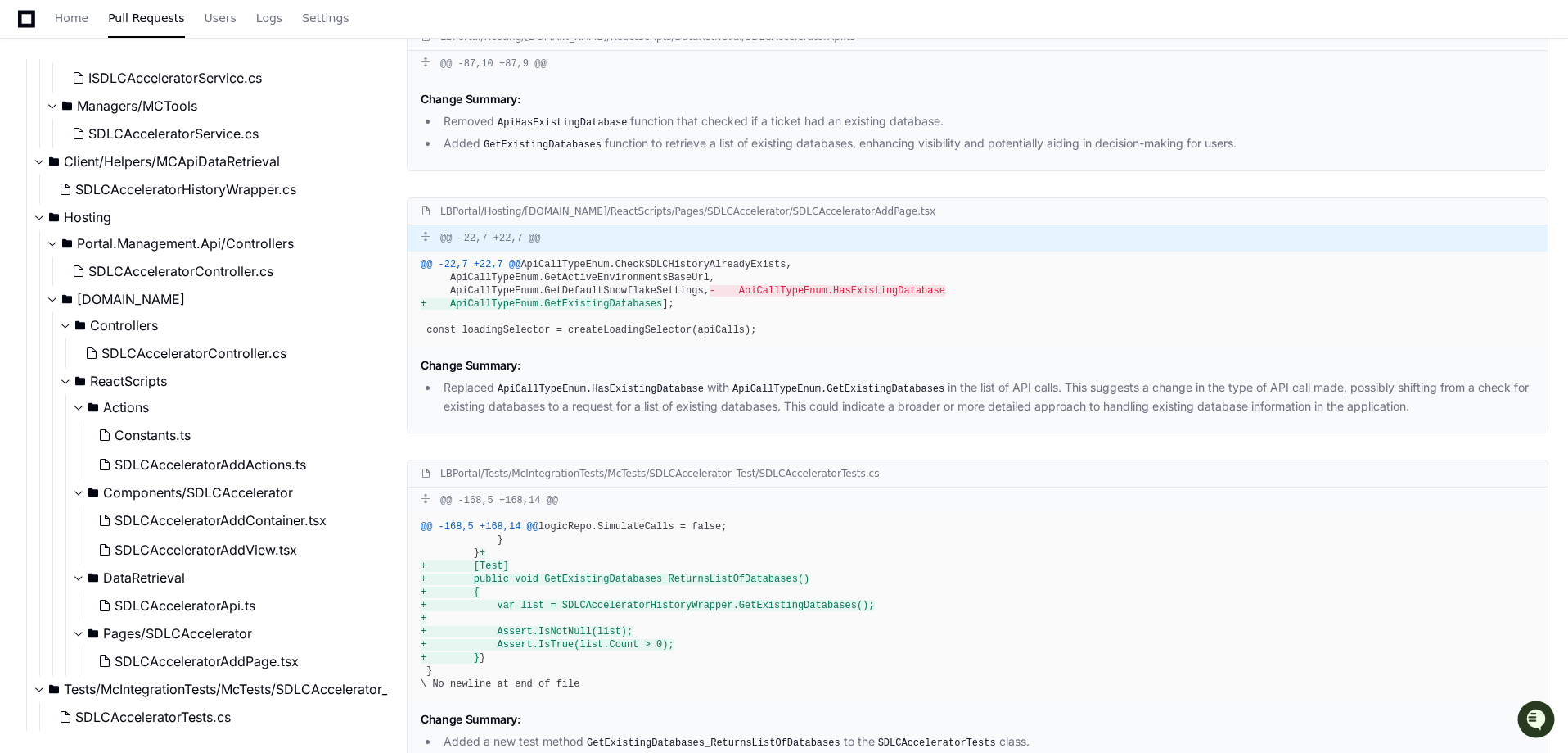
scroll to position [2743, 0]
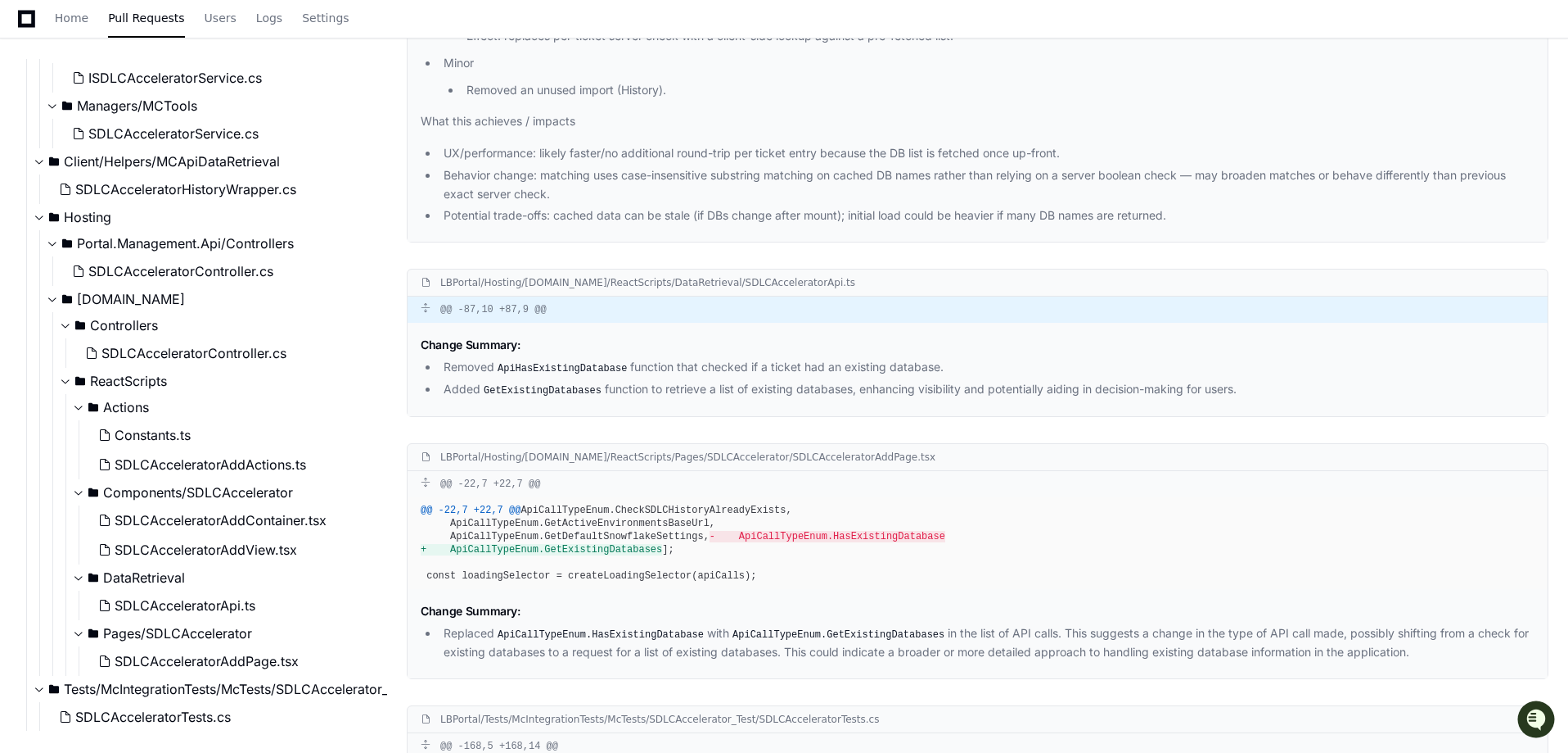
click at [466, 322] on div "@@ -87,10 +87,9 @@" at bounding box center [977, 310] width 1140 height 27
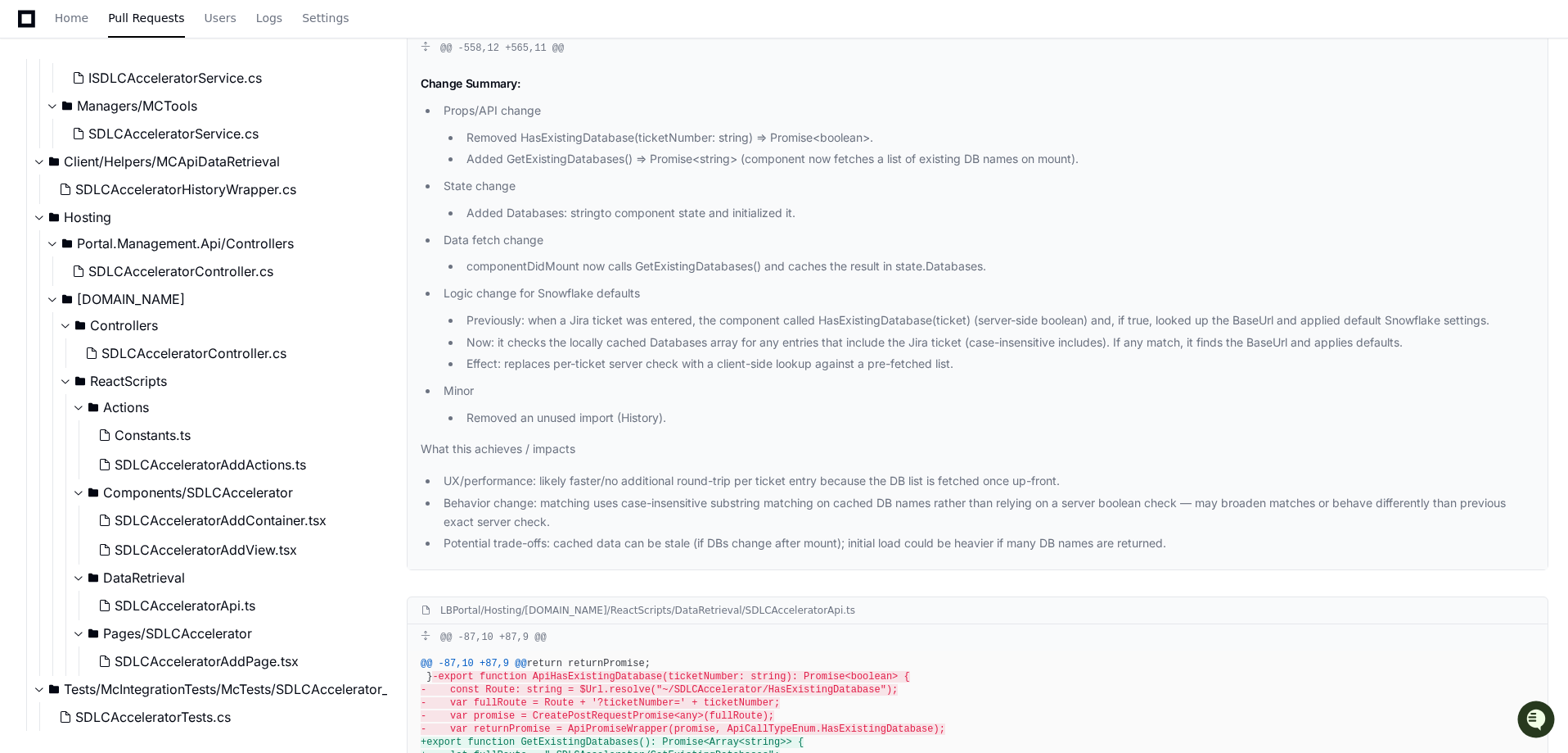
scroll to position [2170, 0]
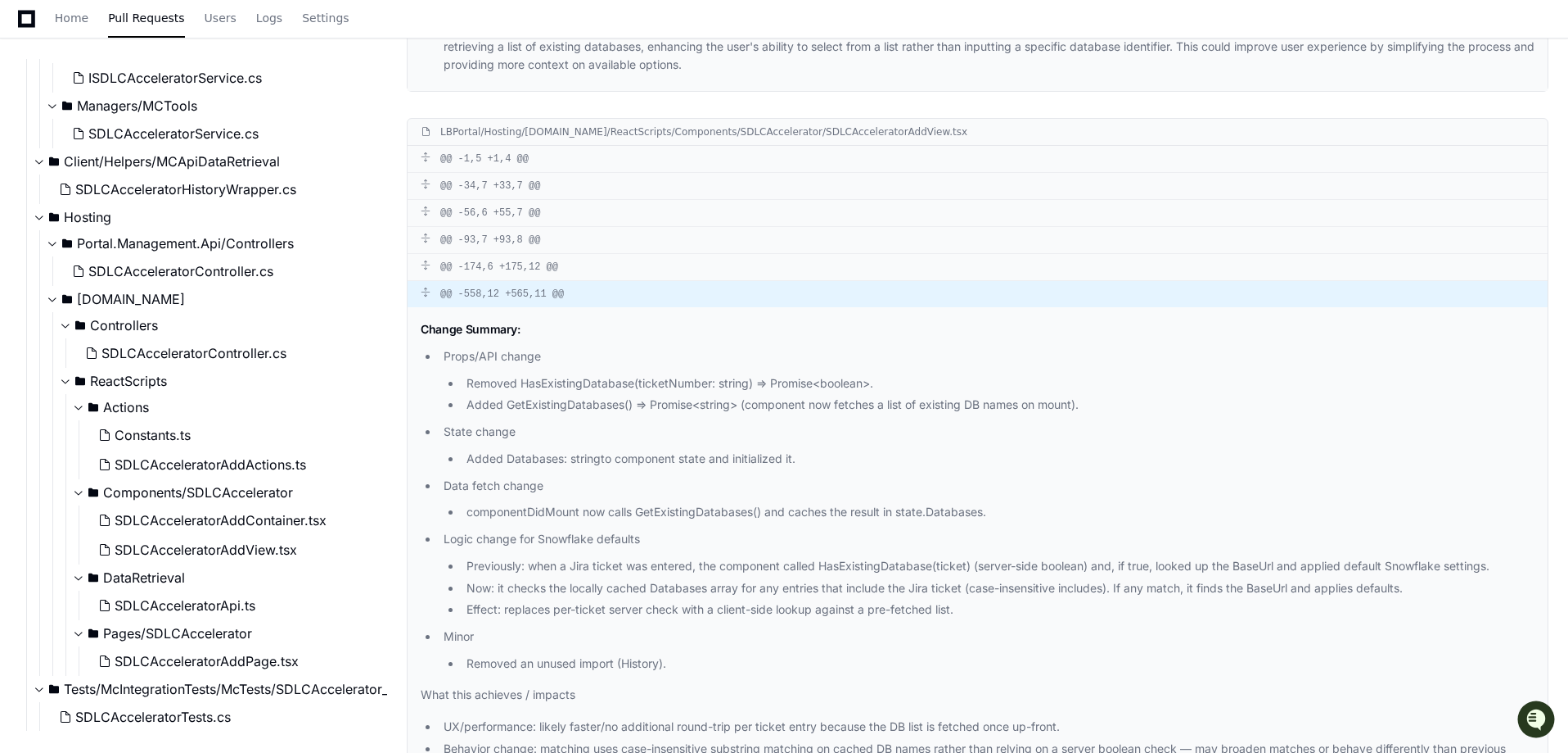
click at [514, 307] on div "@@ -558,12 +565,11 @@" at bounding box center [977, 294] width 1140 height 27
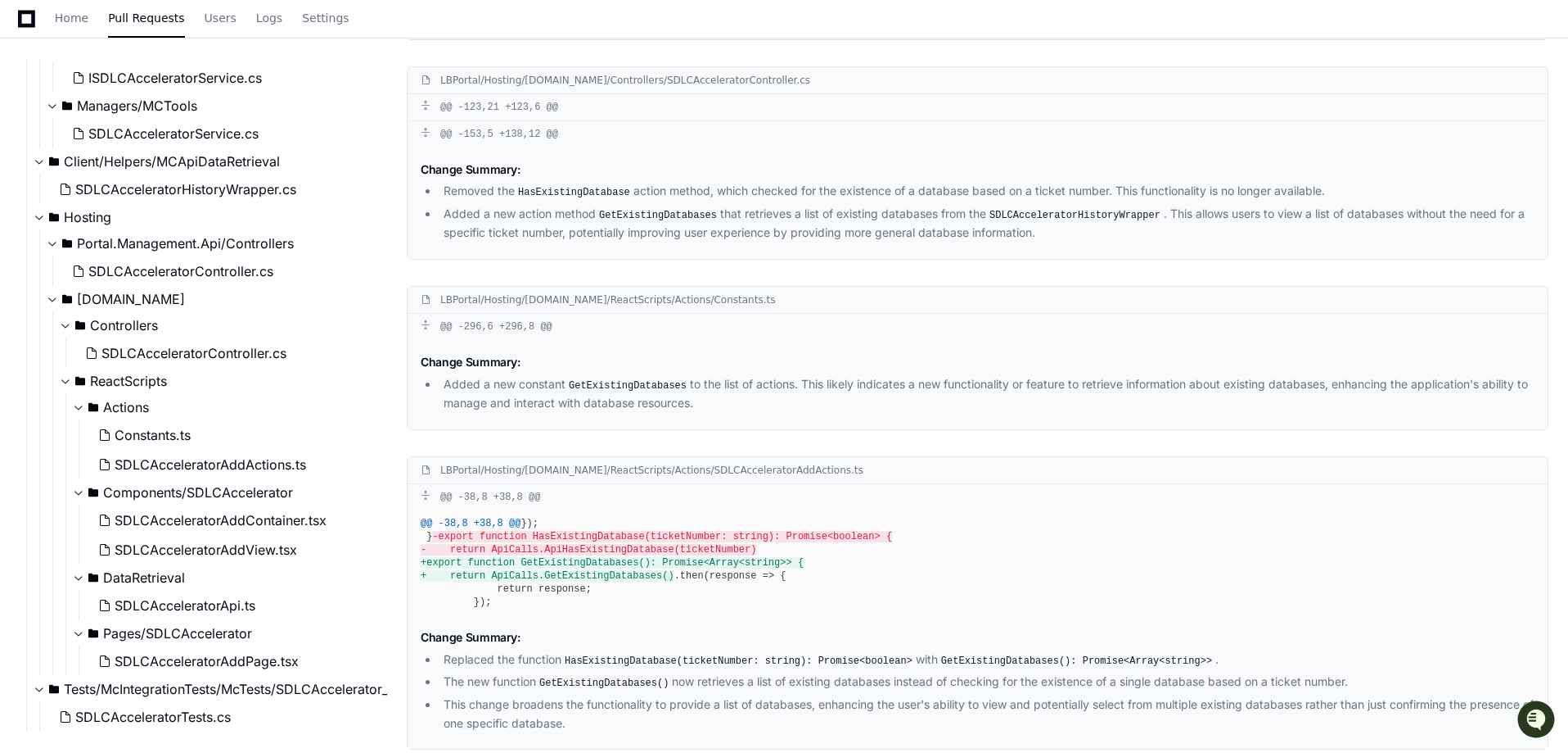
scroll to position [941, 0]
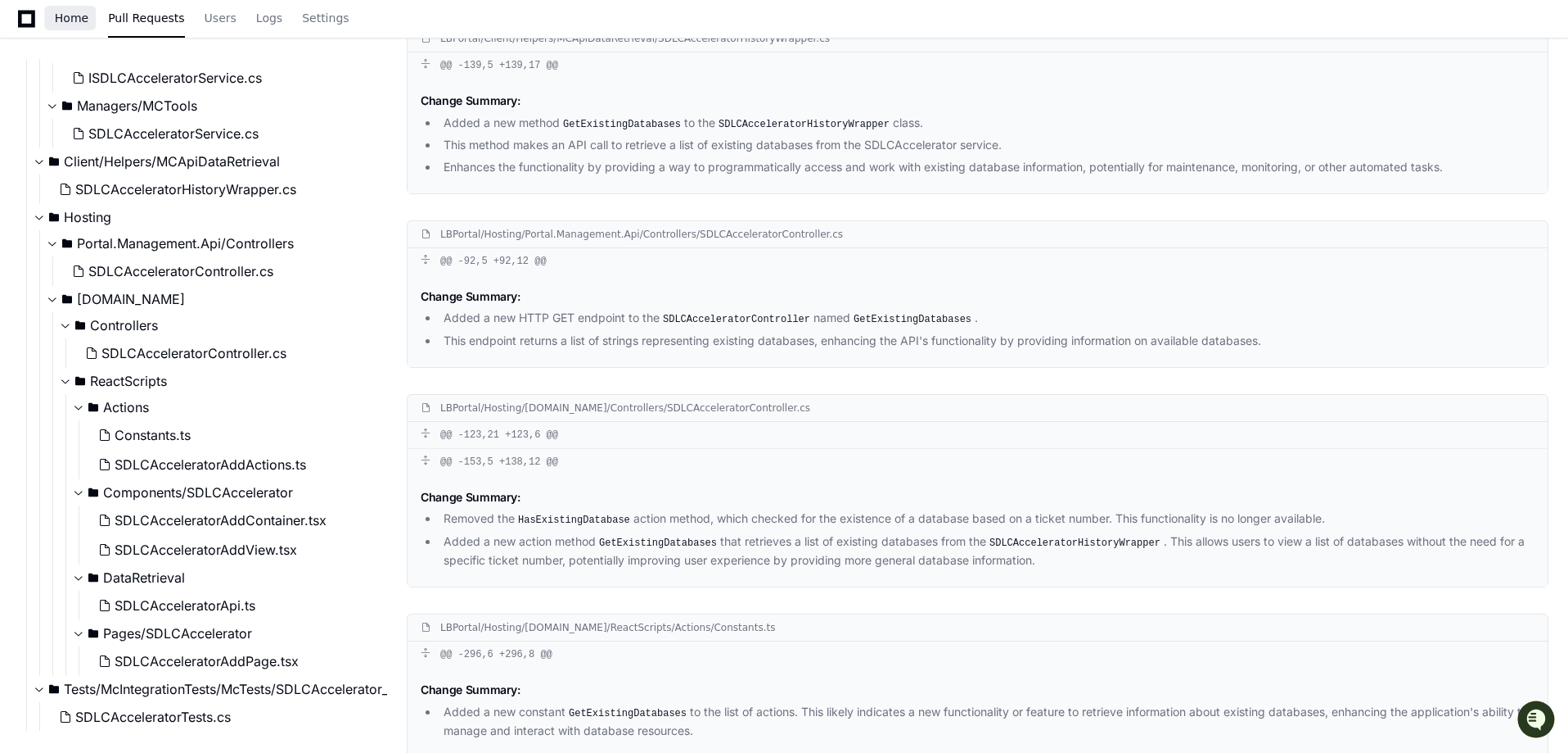
click at [64, 14] on span "Home" at bounding box center [72, 18] width 34 height 10
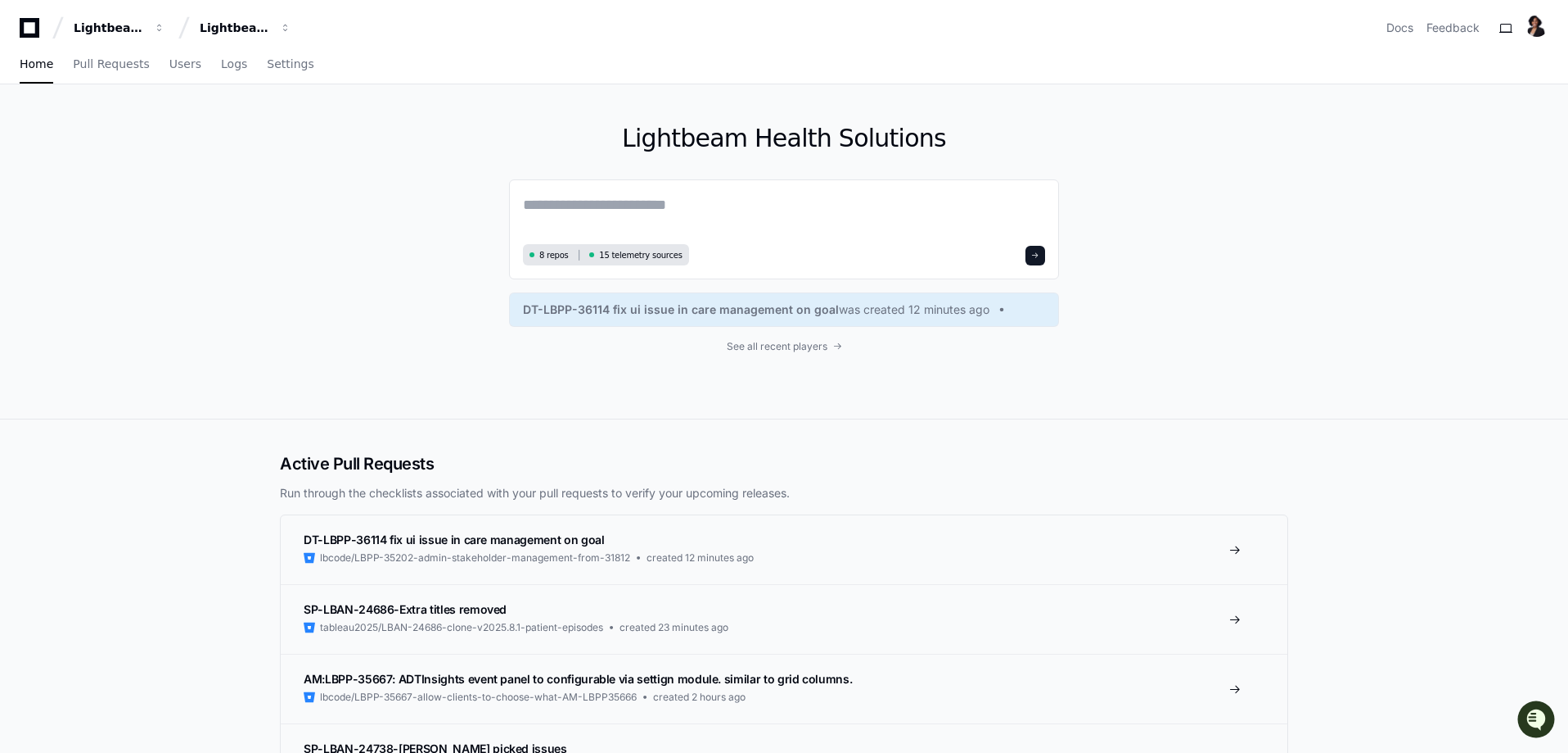
click at [310, 299] on div "Lightbeam Health Solutions 8 repos 15 telemetry sources DT-LBPP-36114 fix ui is…" at bounding box center [784, 251] width 1047 height 334
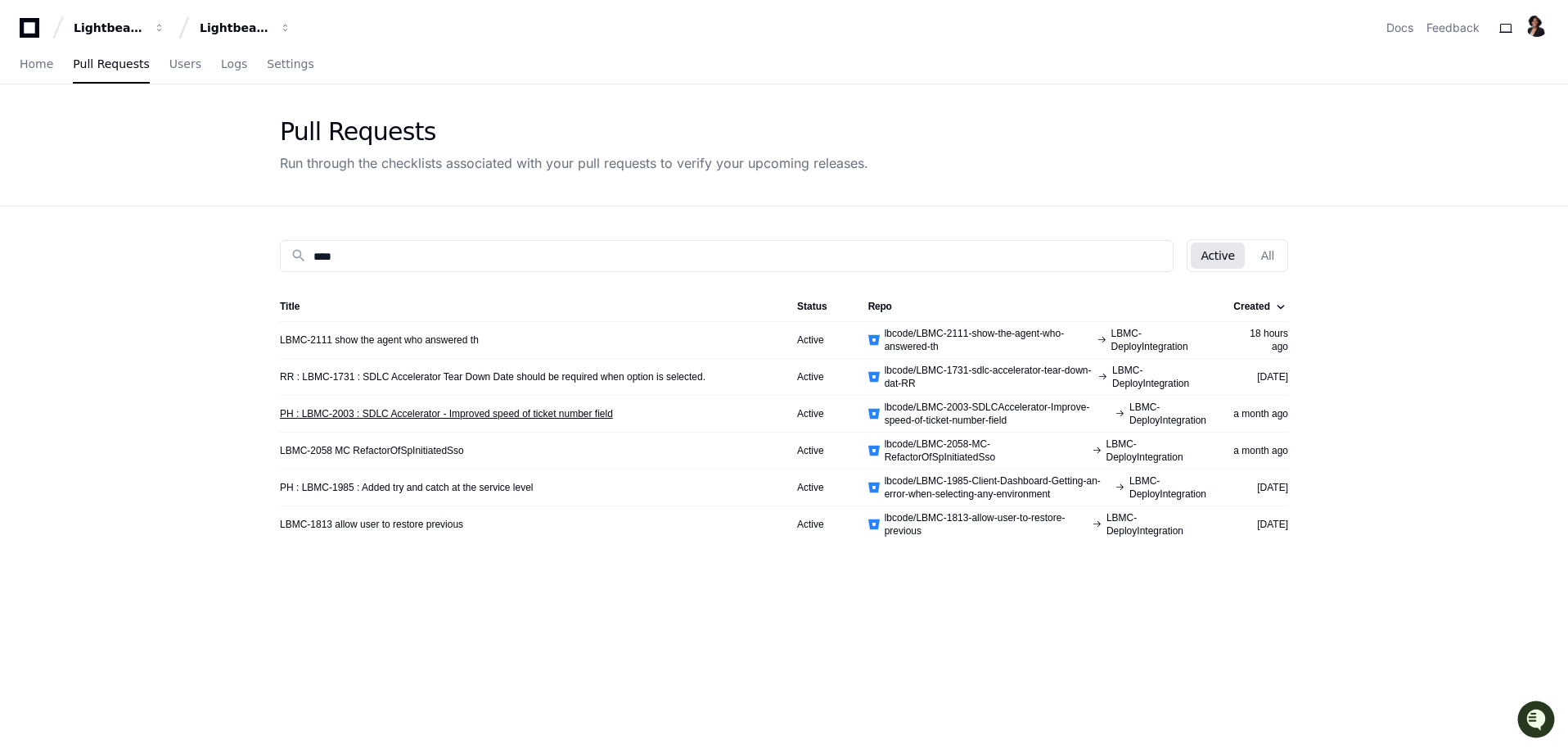
click at [446, 410] on link "PH : LBMC-2003 : SDLC Accelerator - Improved speed of ticket number field" at bounding box center [446, 413] width 333 height 13
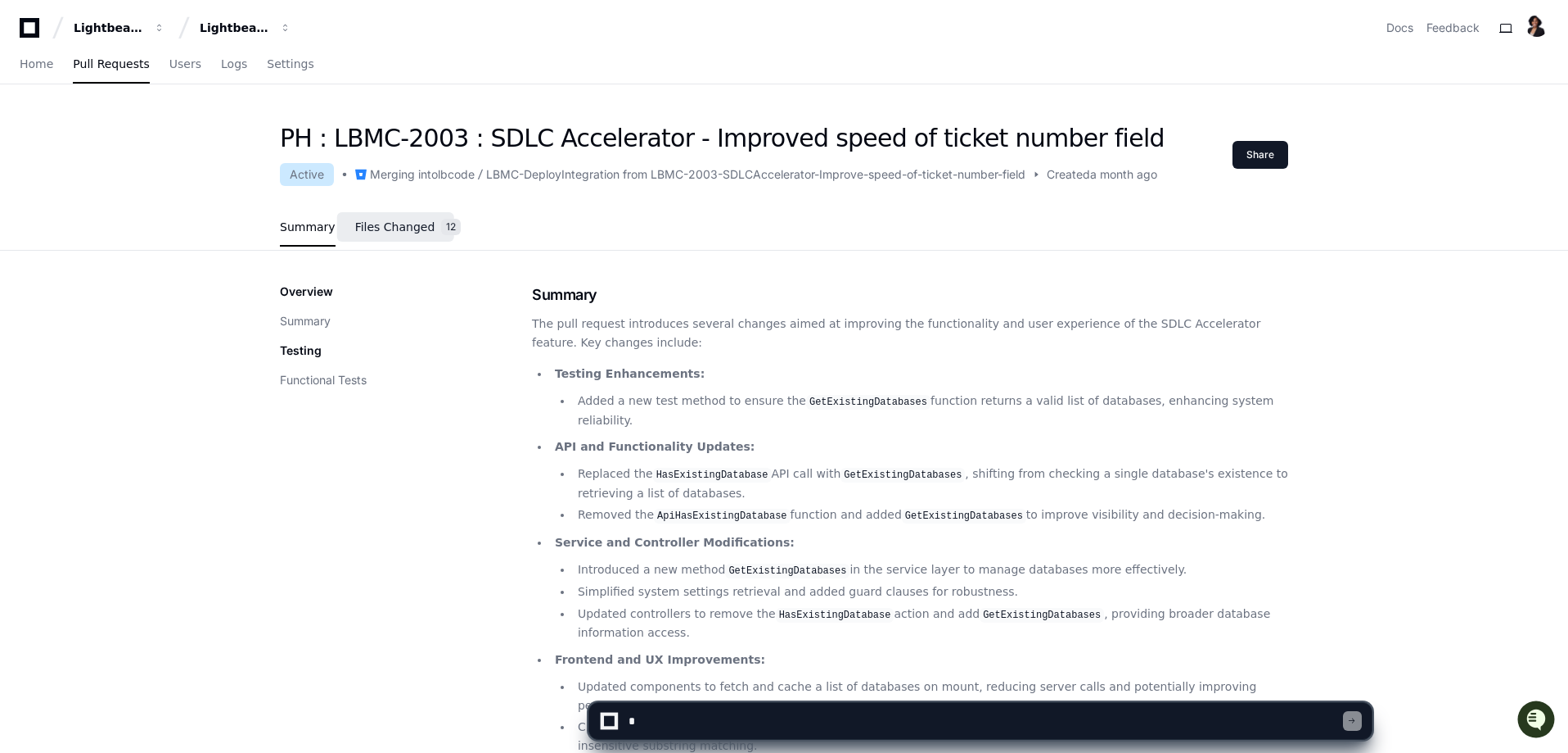
click at [382, 230] on span "Files Changed" at bounding box center [395, 227] width 81 height 10
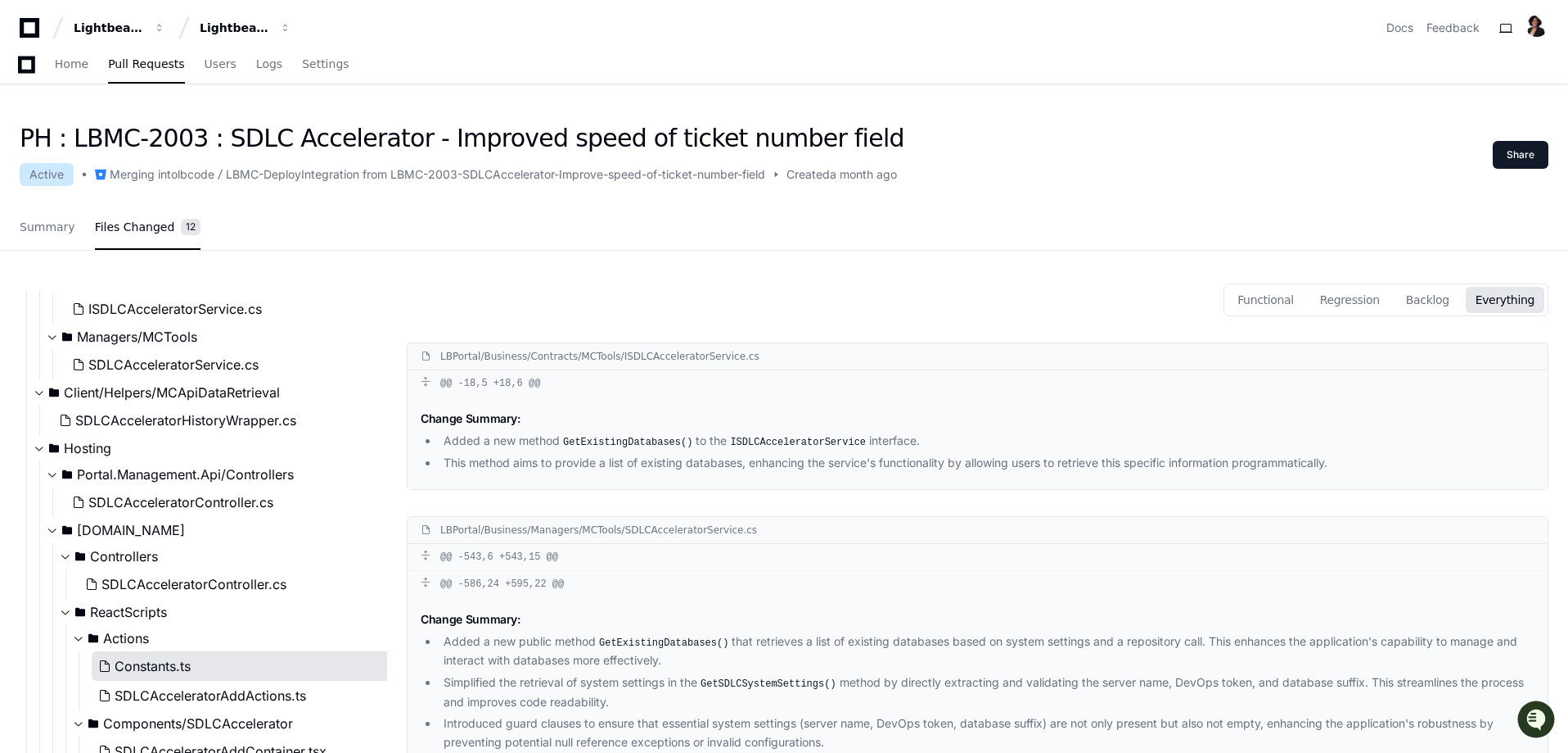
scroll to position [82, 0]
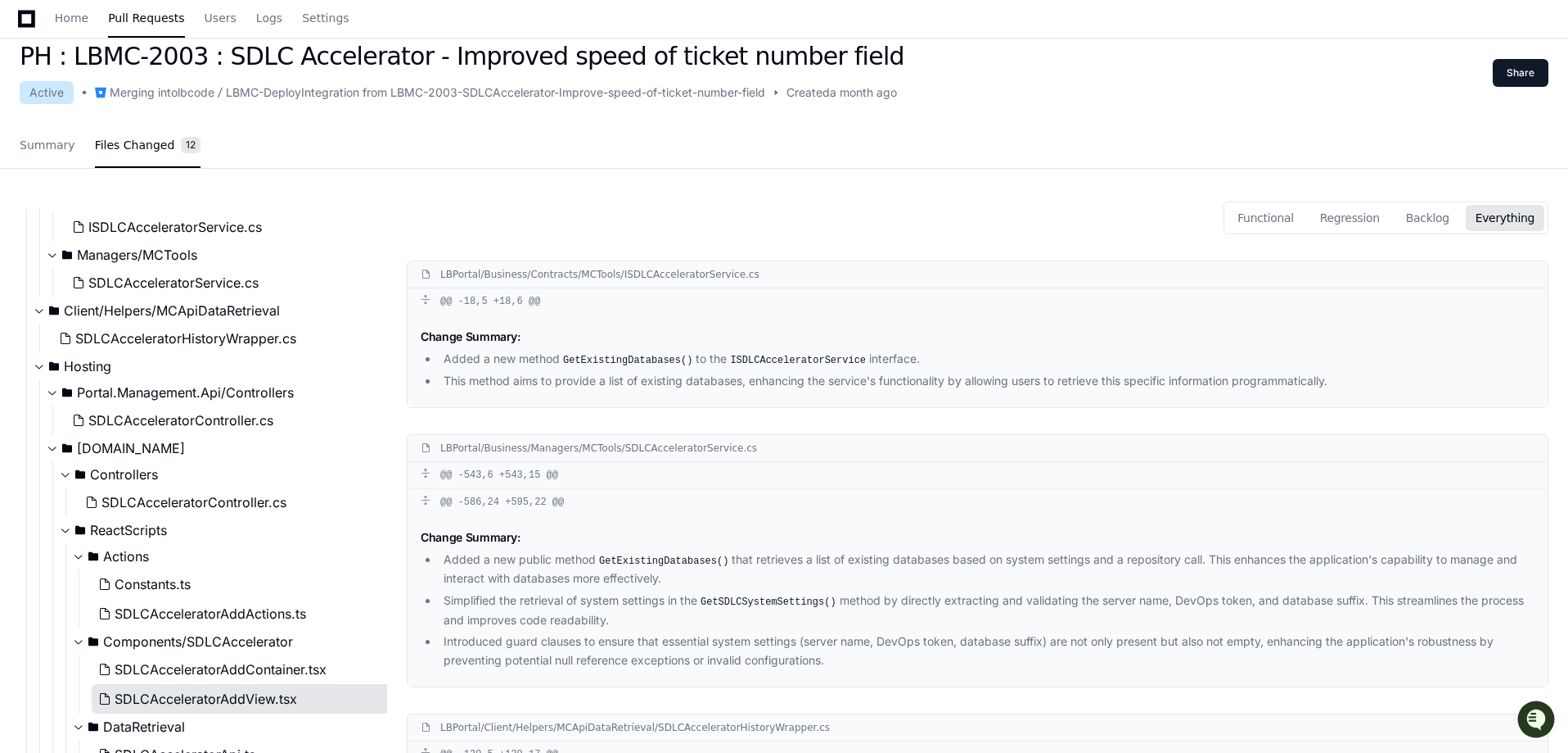
click at [277, 692] on span "SDLCAcceleratorAddView.tsx" at bounding box center [205, 698] width 182 height 19
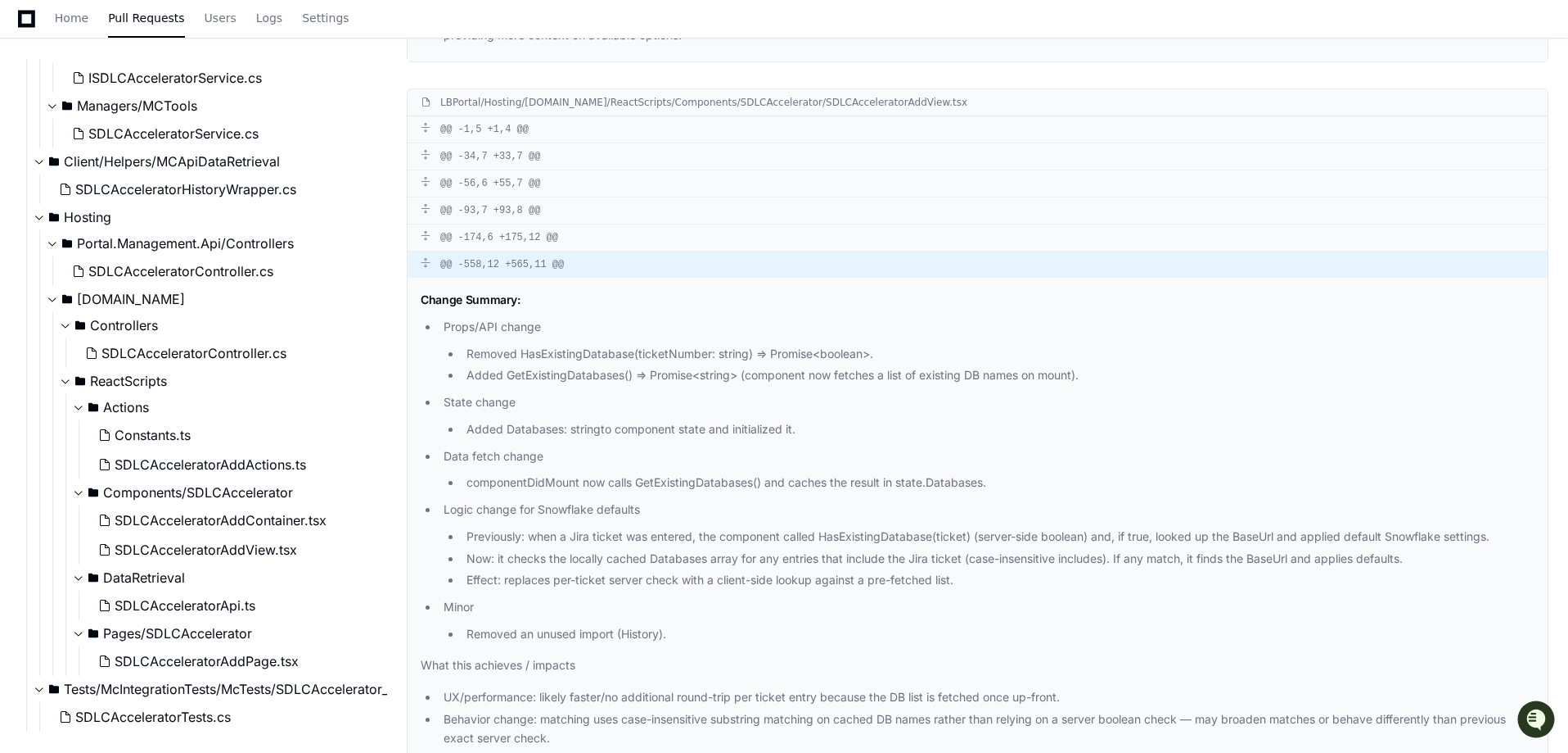
click at [512, 254] on div "@@ -558,12 +565,11 @@" at bounding box center [977, 265] width 1140 height 27
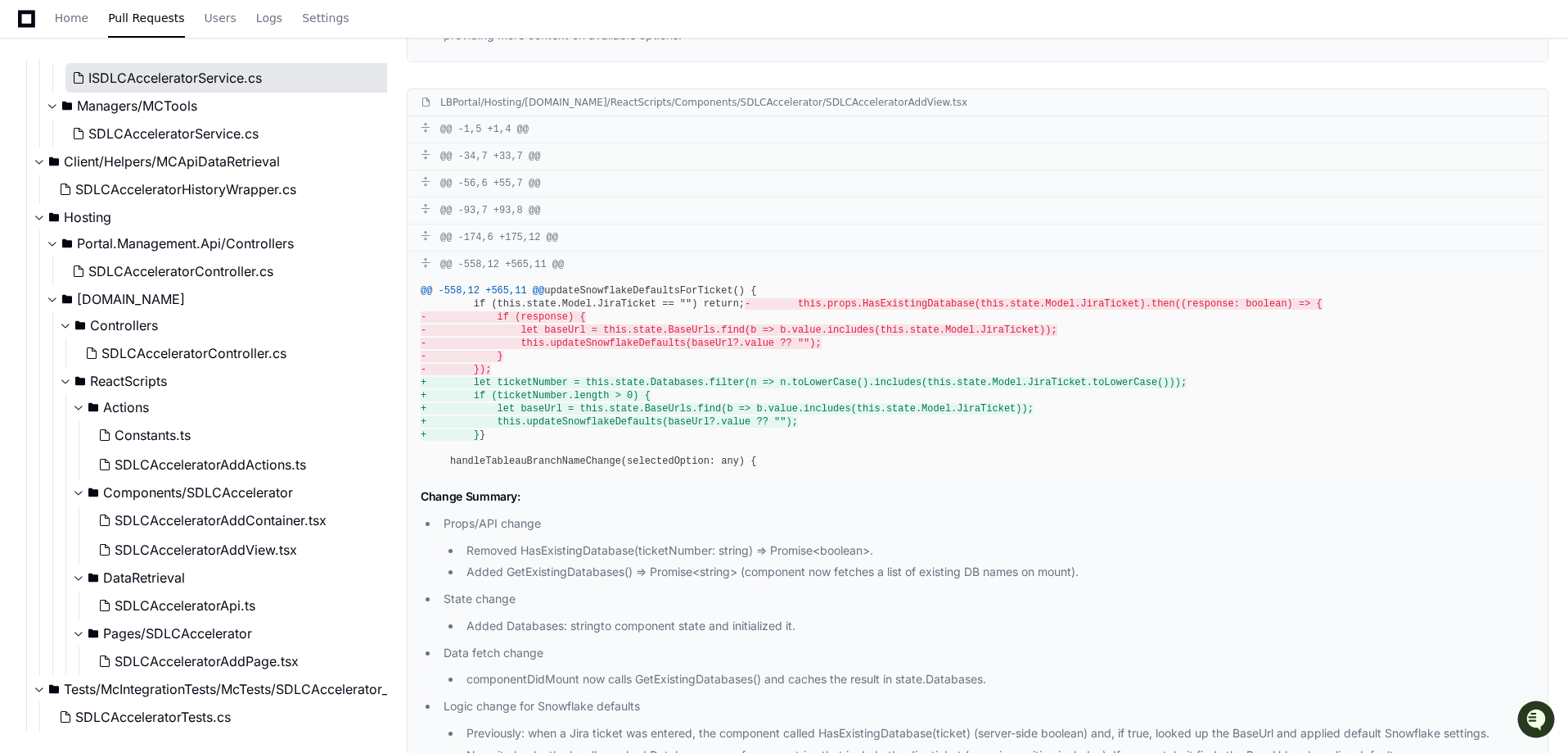
scroll to position [0, 0]
